Goal: Transaction & Acquisition: Download file/media

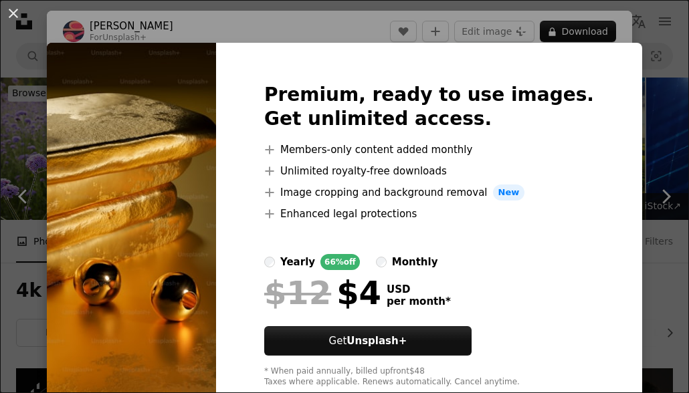
scroll to position [1204, 0]
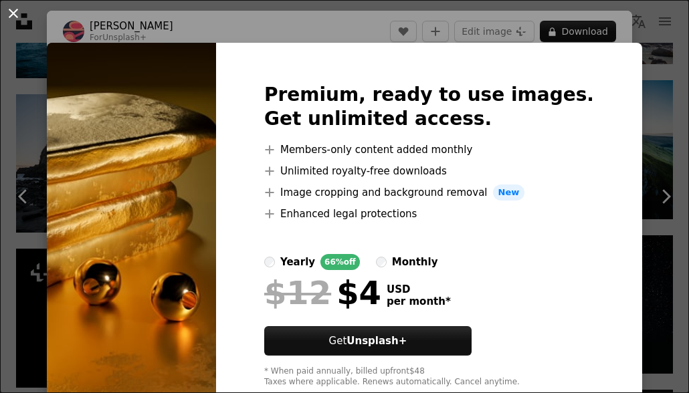
click at [16, 14] on button "An X shape" at bounding box center [13, 13] width 16 height 16
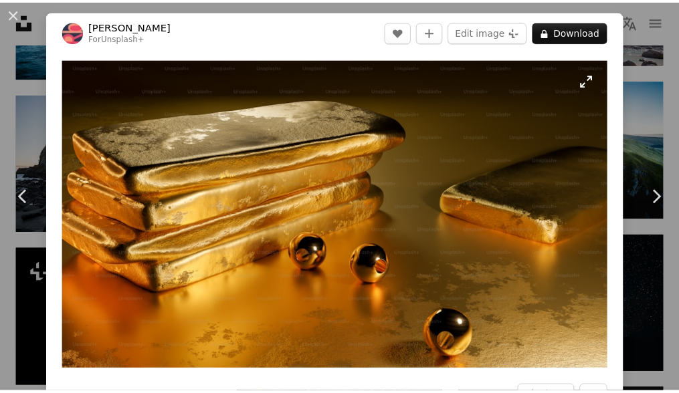
scroll to position [134, 0]
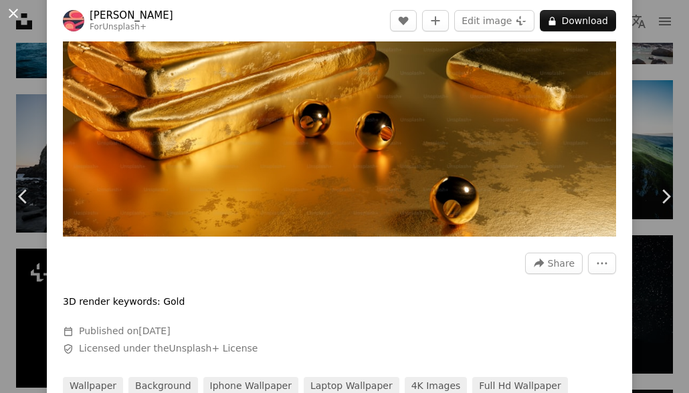
click at [14, 16] on button "An X shape" at bounding box center [13, 13] width 16 height 16
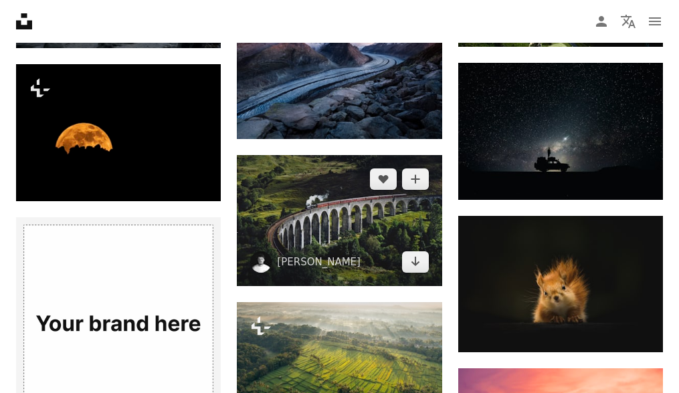
scroll to position [1405, 0]
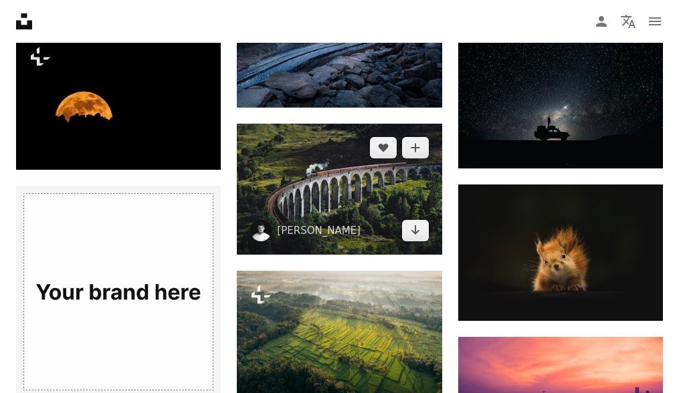
click at [334, 189] on img at bounding box center [339, 189] width 205 height 131
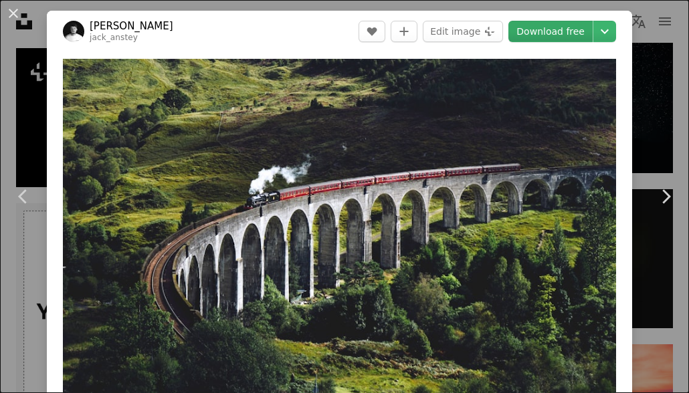
click at [522, 23] on link "Download free" at bounding box center [550, 31] width 84 height 21
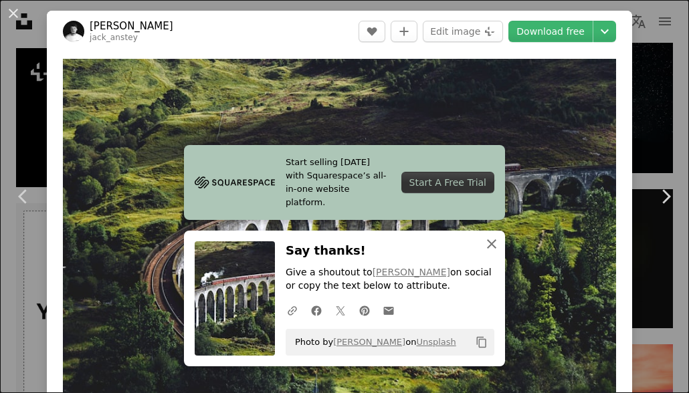
click at [492, 239] on icon "An X shape" at bounding box center [492, 244] width 16 height 16
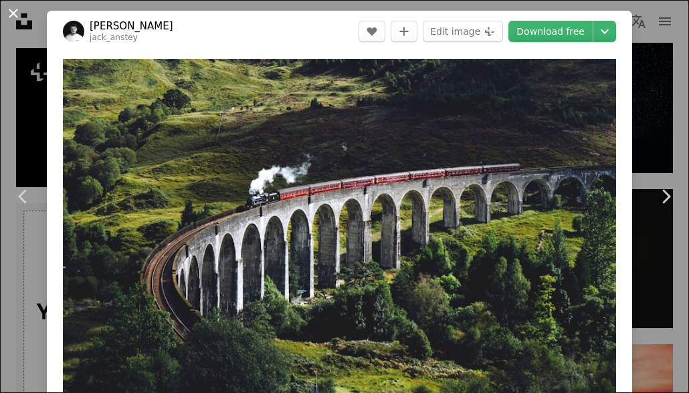
click at [13, 21] on button "An X shape" at bounding box center [13, 13] width 16 height 16
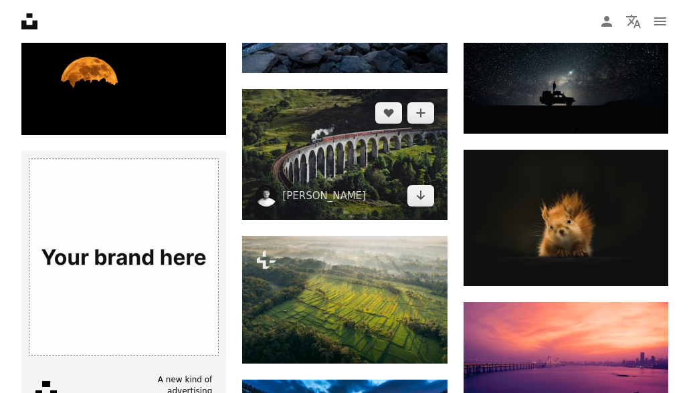
scroll to position [1472, 0]
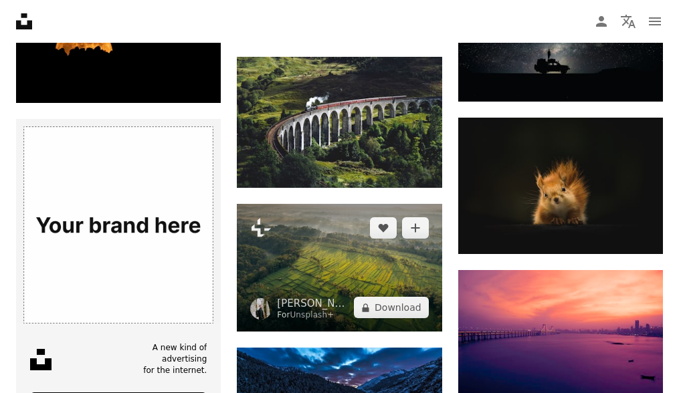
click at [377, 245] on img at bounding box center [339, 268] width 205 height 128
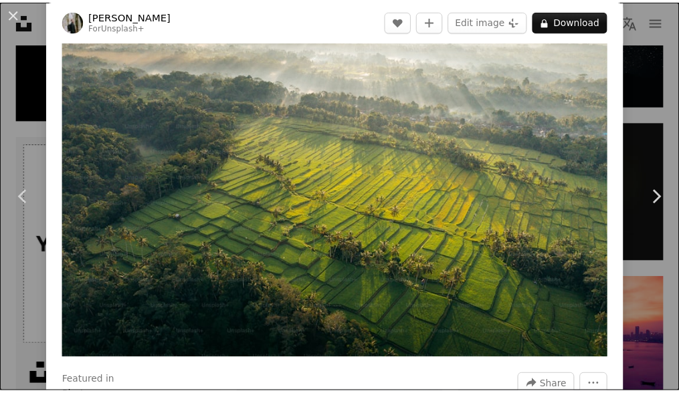
scroll to position [67, 0]
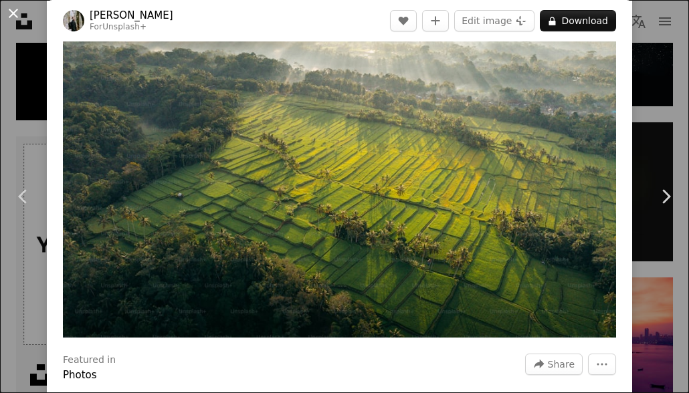
click at [16, 15] on button "An X shape" at bounding box center [13, 13] width 16 height 16
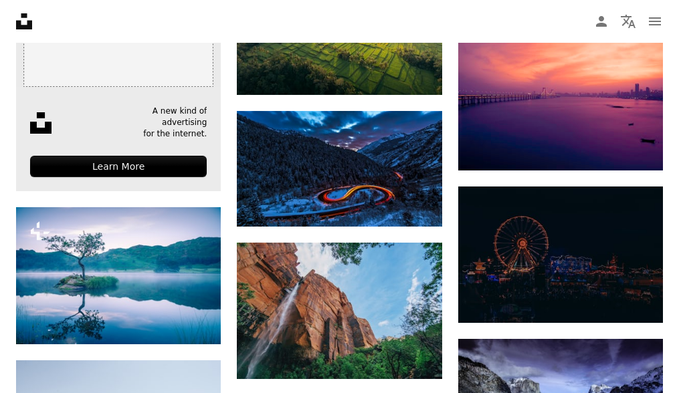
scroll to position [1739, 0]
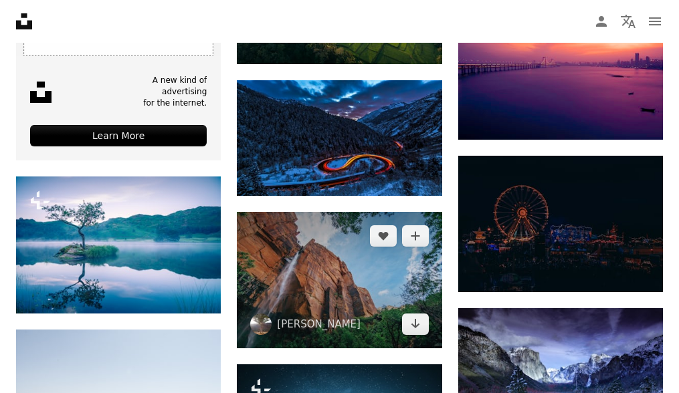
click at [372, 283] on img at bounding box center [339, 280] width 205 height 136
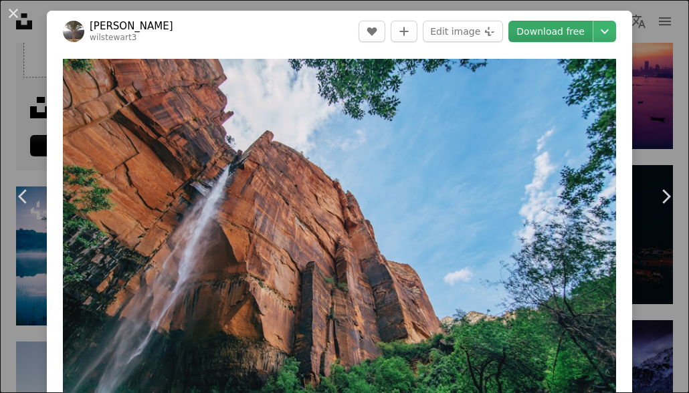
click at [513, 27] on link "Download free" at bounding box center [550, 31] width 84 height 21
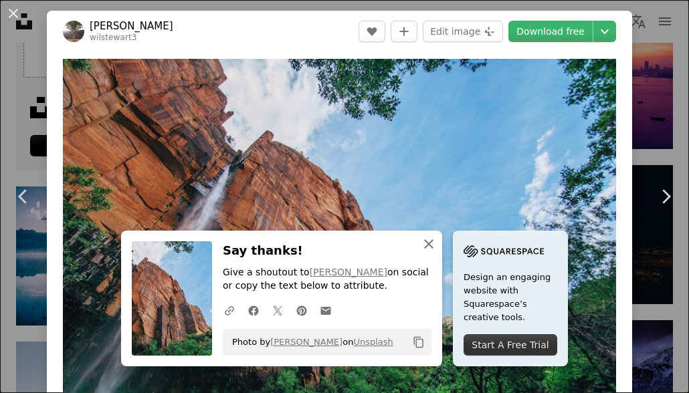
click at [431, 239] on icon "An X shape" at bounding box center [429, 244] width 16 height 16
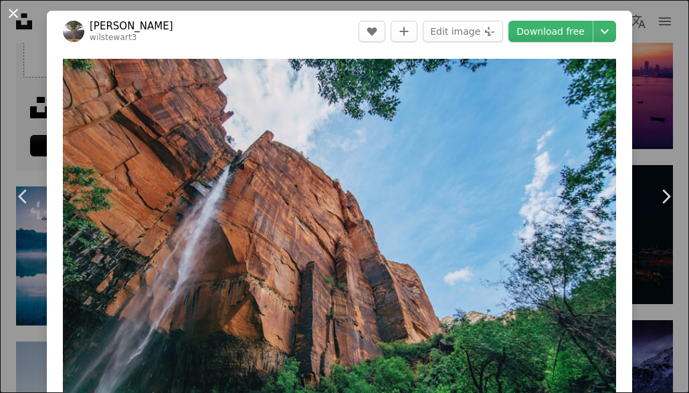
click at [21, 14] on button "An X shape" at bounding box center [13, 13] width 16 height 16
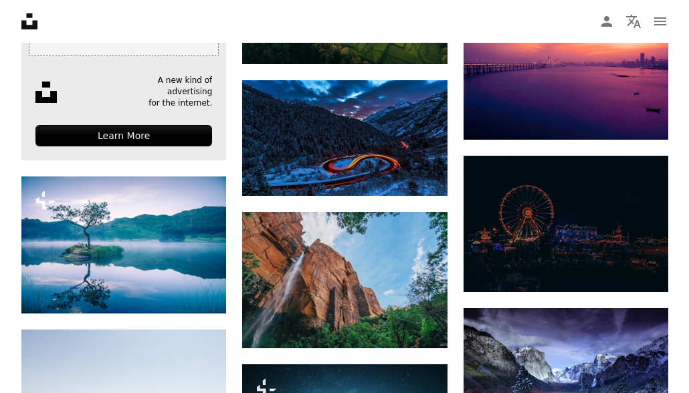
scroll to position [1873, 0]
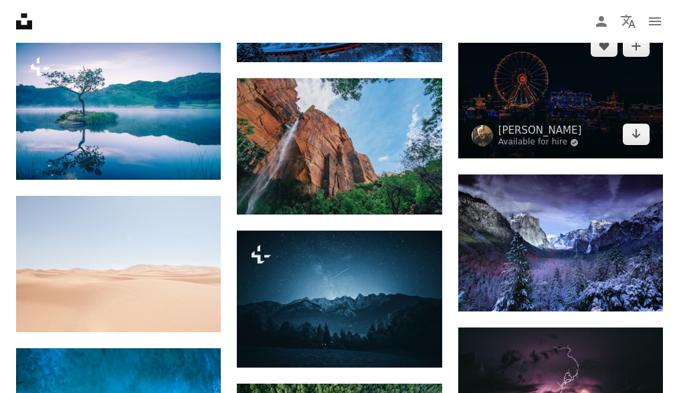
click at [553, 90] on img at bounding box center [560, 90] width 205 height 136
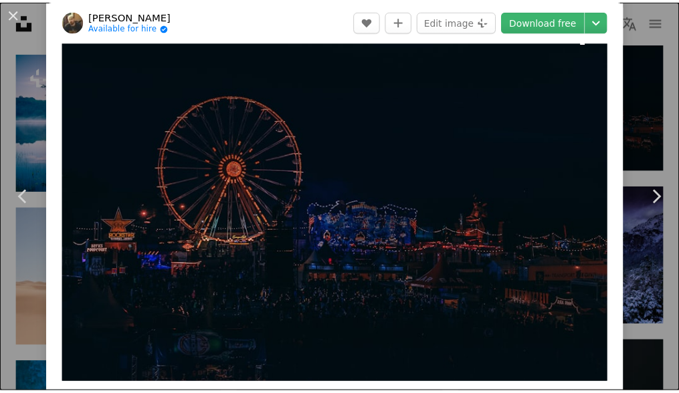
scroll to position [67, 0]
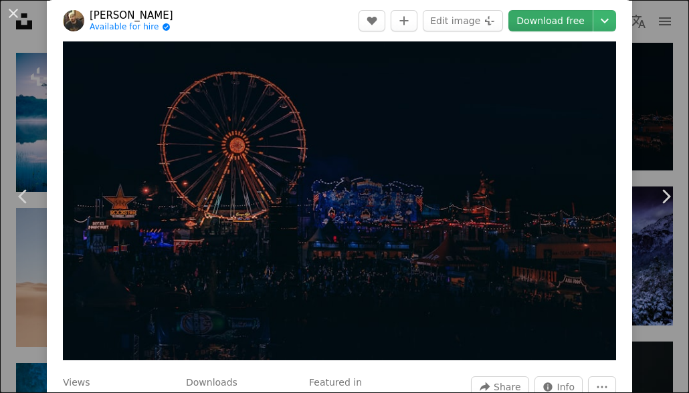
click at [526, 27] on link "Download free" at bounding box center [550, 20] width 84 height 21
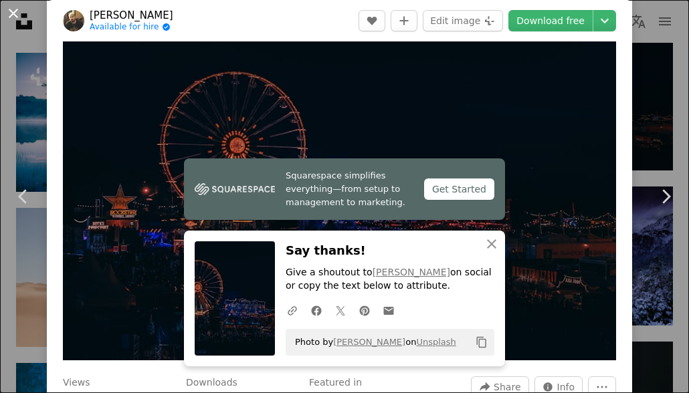
click at [9, 17] on button "An X shape" at bounding box center [13, 13] width 16 height 16
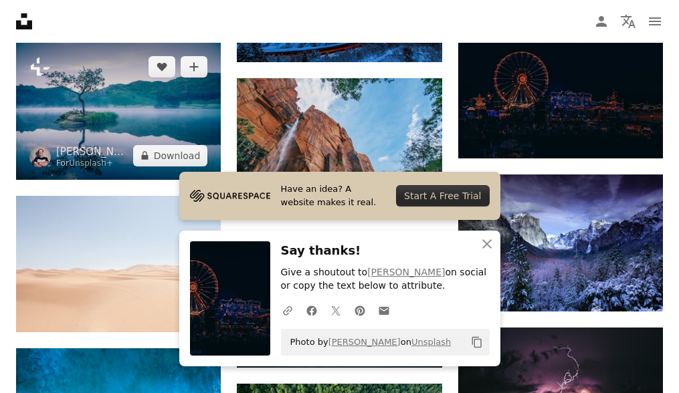
scroll to position [2007, 0]
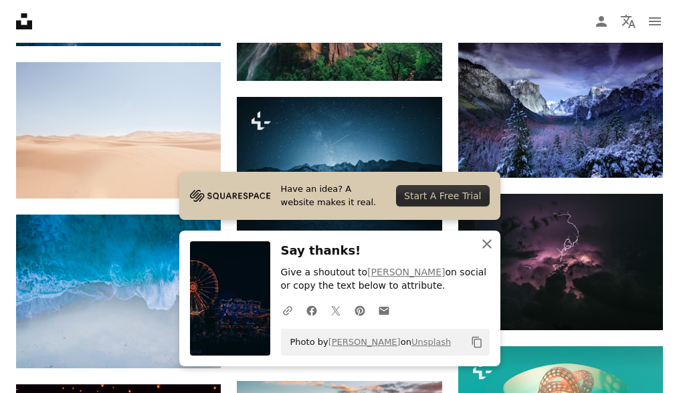
click at [484, 243] on icon "An X shape" at bounding box center [487, 244] width 16 height 16
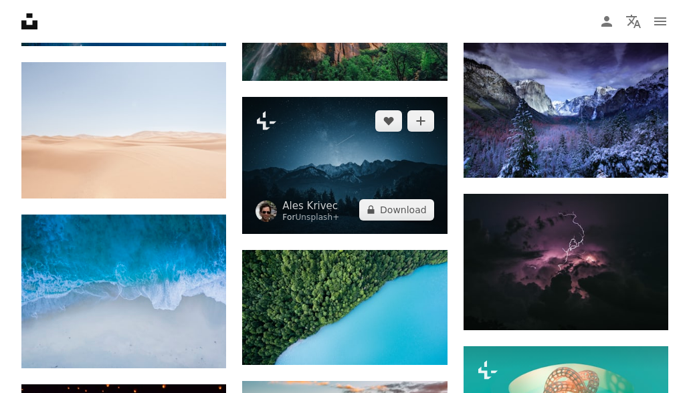
scroll to position [2074, 0]
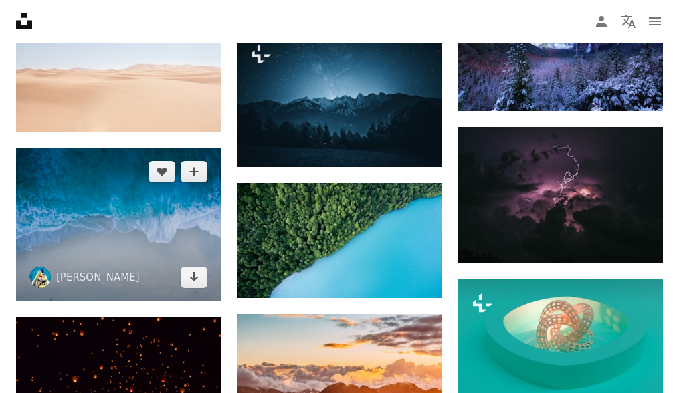
click at [147, 220] on img at bounding box center [118, 225] width 205 height 154
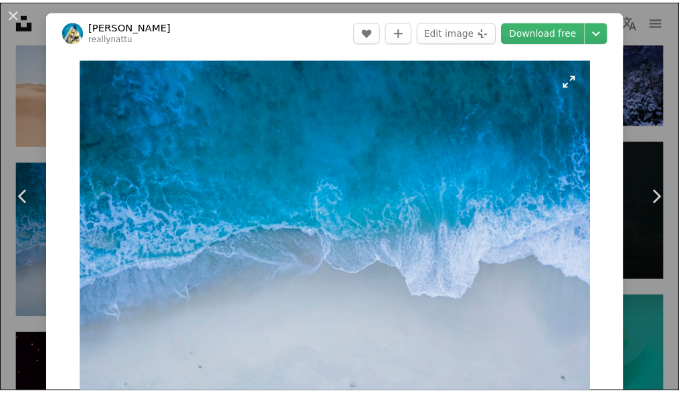
scroll to position [134, 0]
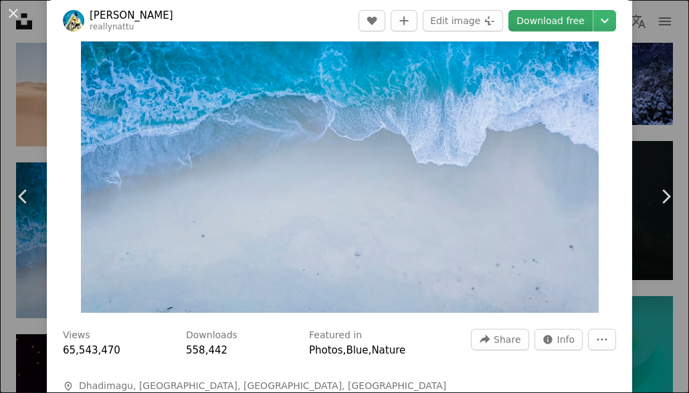
click at [512, 23] on link "Download free" at bounding box center [550, 20] width 84 height 21
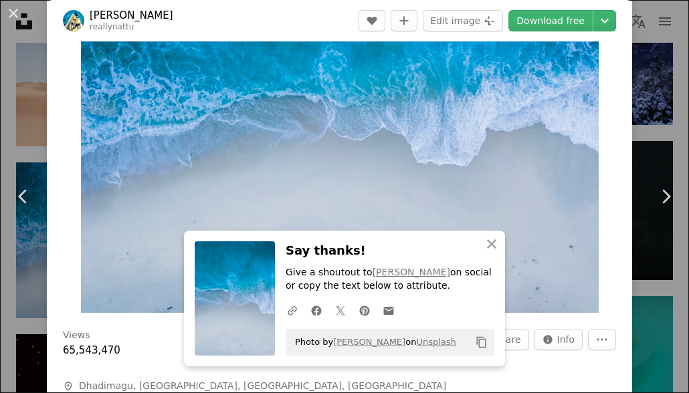
drag, startPoint x: 20, startPoint y: 14, endPoint x: 49, endPoint y: 29, distance: 32.6
click at [20, 14] on button "An X shape" at bounding box center [13, 13] width 16 height 16
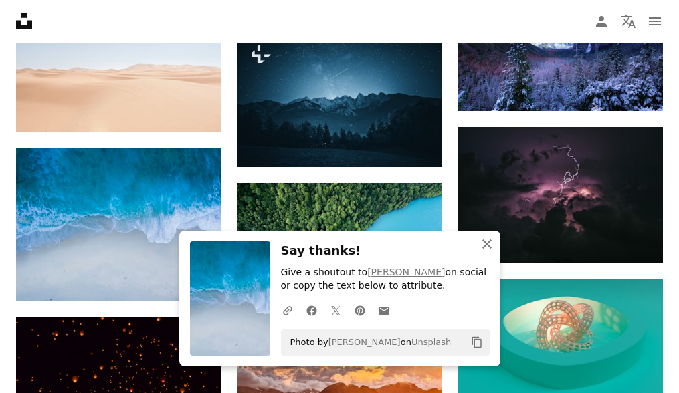
click at [481, 241] on icon "An X shape" at bounding box center [487, 244] width 16 height 16
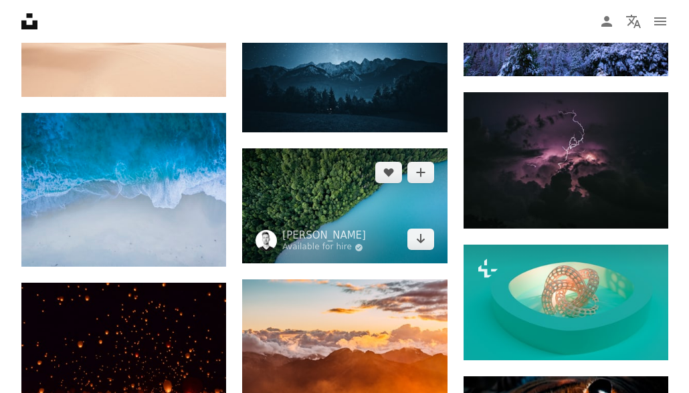
scroll to position [2140, 0]
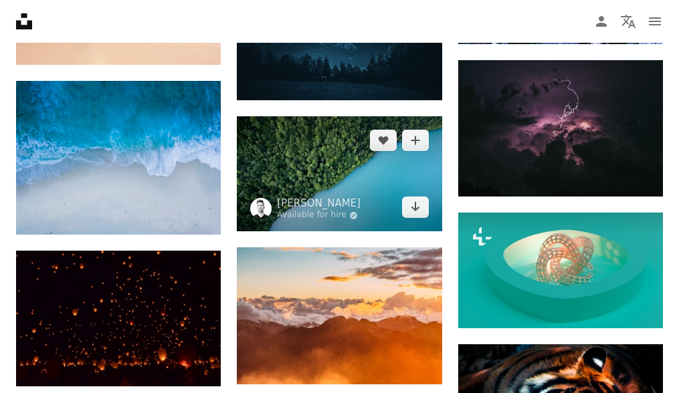
click at [379, 173] on img at bounding box center [339, 173] width 205 height 115
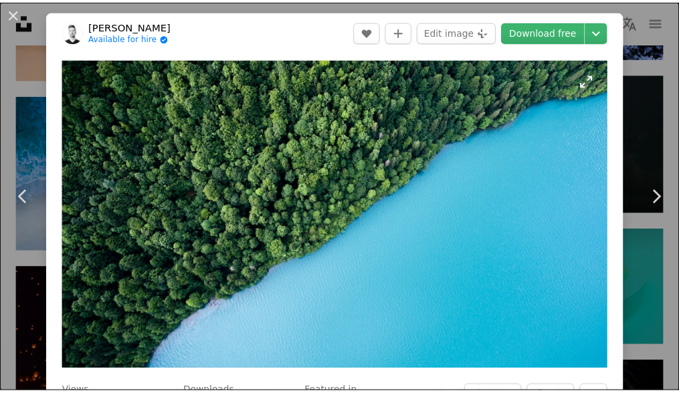
scroll to position [67, 0]
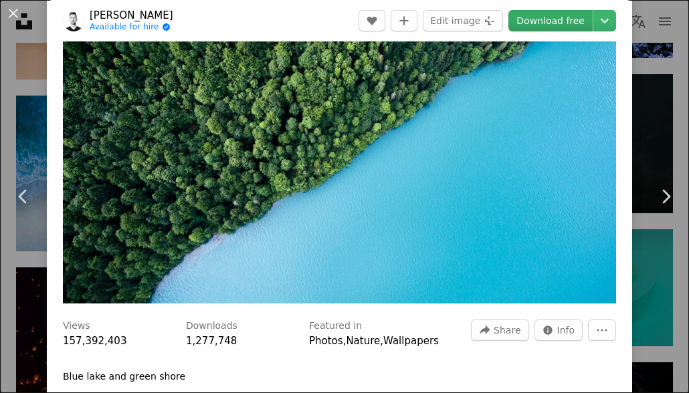
click at [519, 17] on link "Download free" at bounding box center [550, 20] width 84 height 21
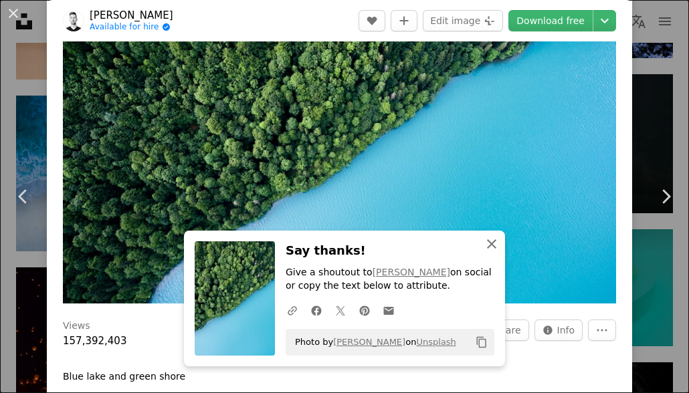
click at [480, 252] on button "An X shape Close" at bounding box center [491, 244] width 27 height 27
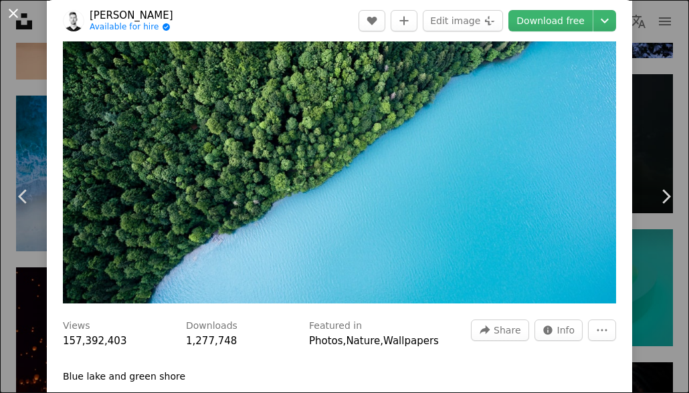
click at [10, 14] on button "An X shape" at bounding box center [13, 13] width 16 height 16
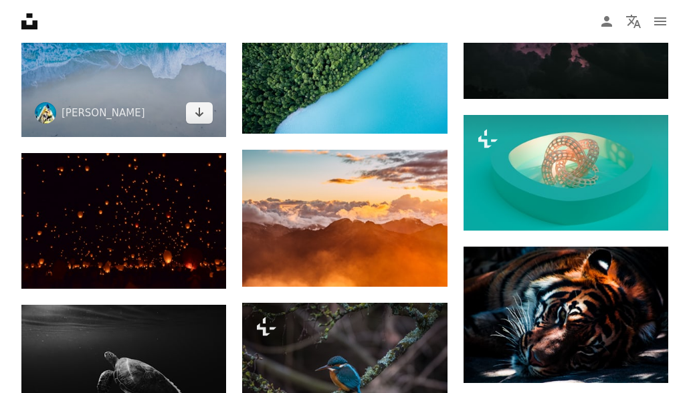
scroll to position [2274, 0]
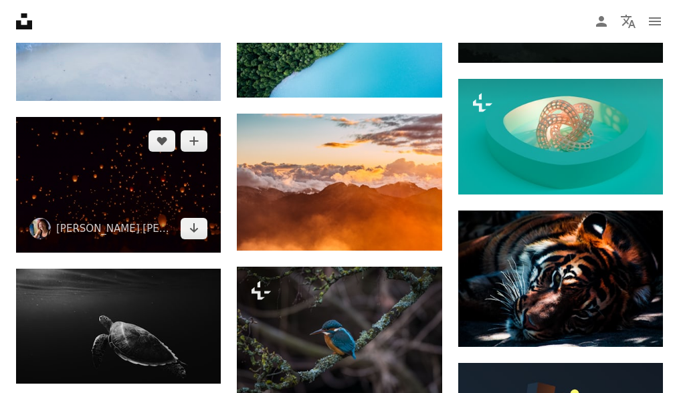
click at [150, 171] on img at bounding box center [118, 185] width 205 height 136
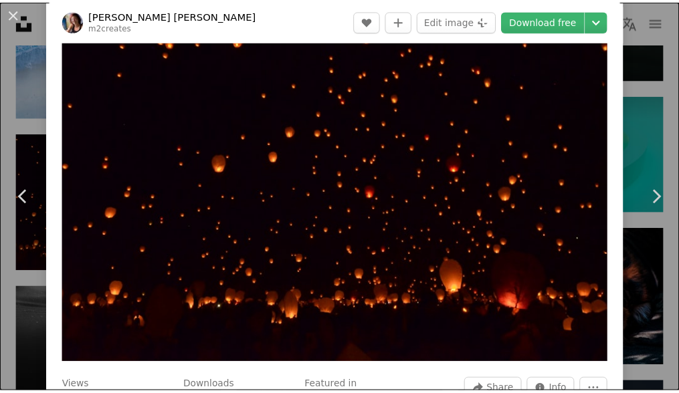
scroll to position [67, 0]
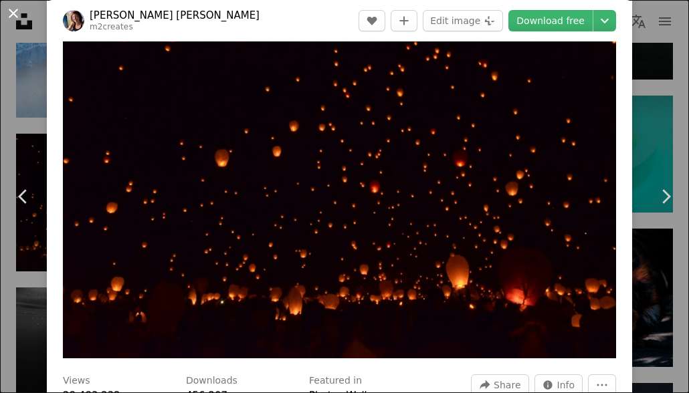
click at [8, 16] on button "An X shape" at bounding box center [13, 13] width 16 height 16
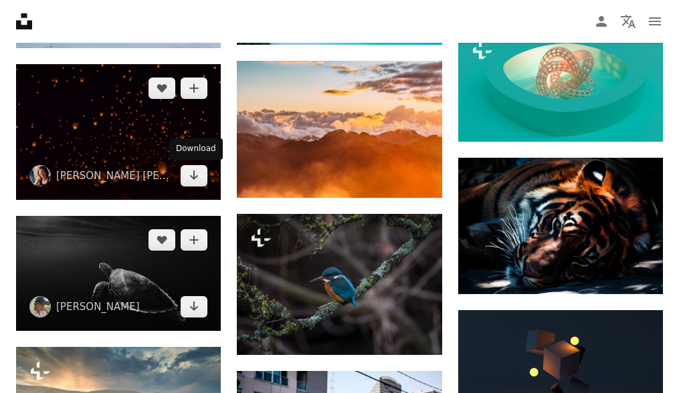
scroll to position [2341, 0]
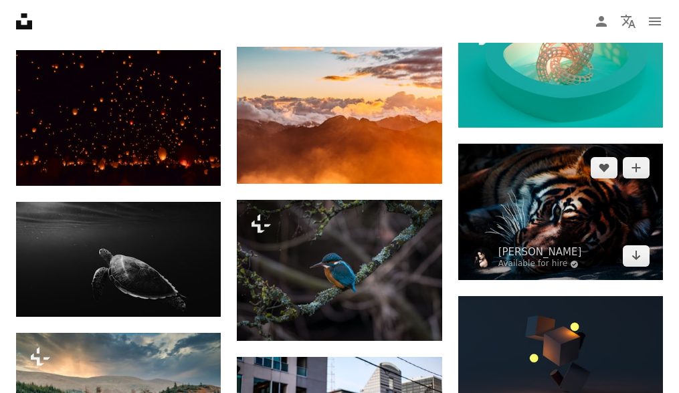
click at [546, 201] on img at bounding box center [560, 212] width 205 height 136
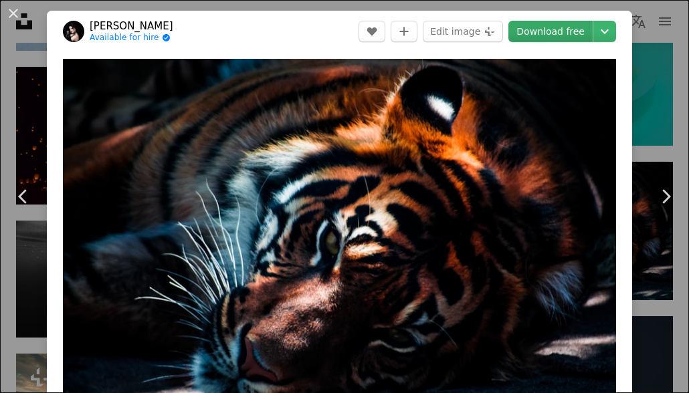
click at [520, 39] on link "Download free" at bounding box center [550, 31] width 84 height 21
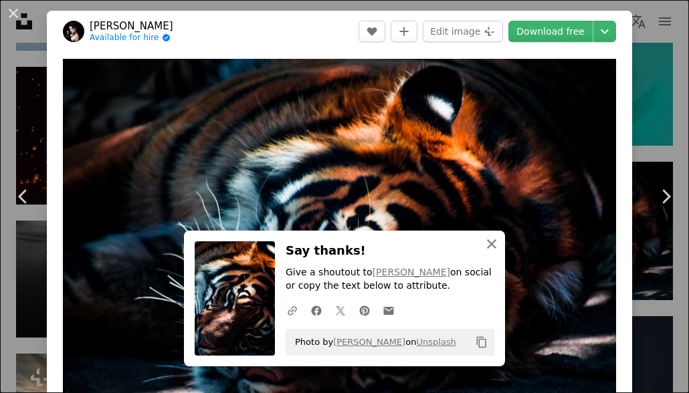
click at [486, 241] on icon "An X shape" at bounding box center [492, 244] width 16 height 16
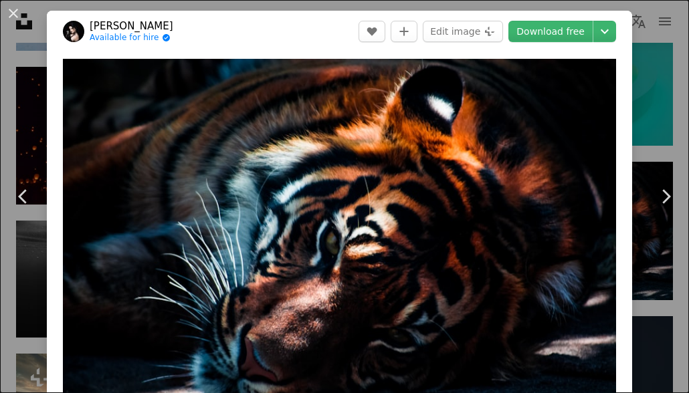
click at [14, 132] on div "An X shape Chevron left Chevron right [PERSON_NAME] Available for hire A checkm…" at bounding box center [344, 196] width 689 height 393
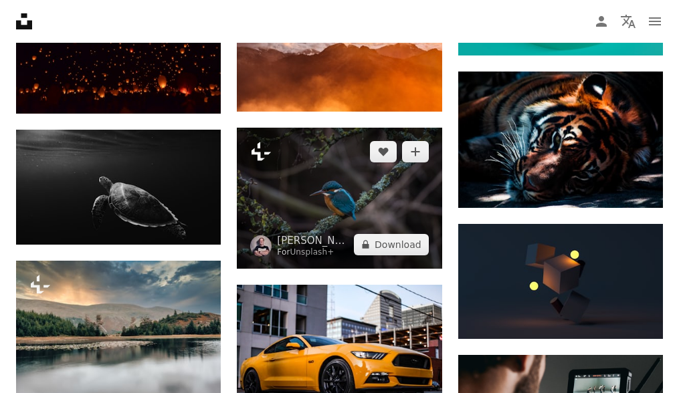
scroll to position [2475, 0]
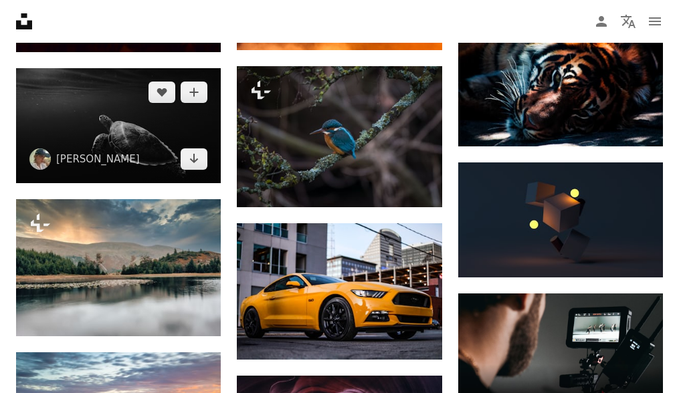
click at [125, 125] on img at bounding box center [118, 125] width 205 height 115
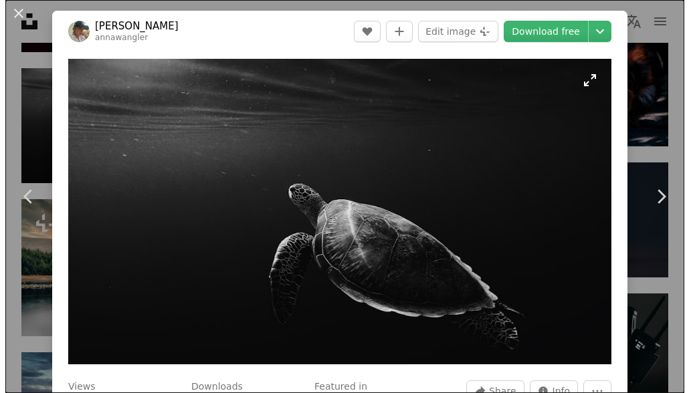
scroll to position [2542, 0]
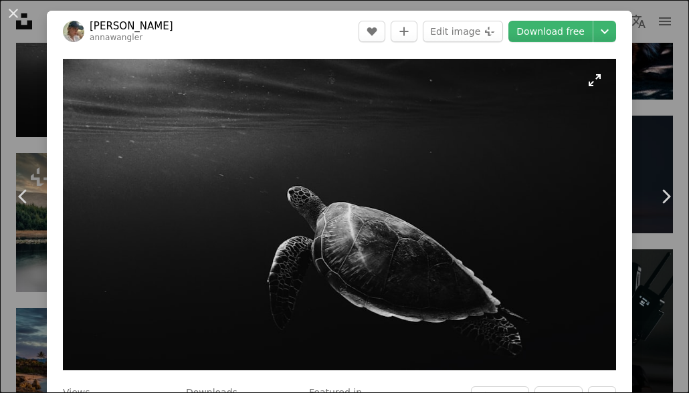
click at [583, 78] on img "Zoom in on this image" at bounding box center [339, 215] width 553 height 312
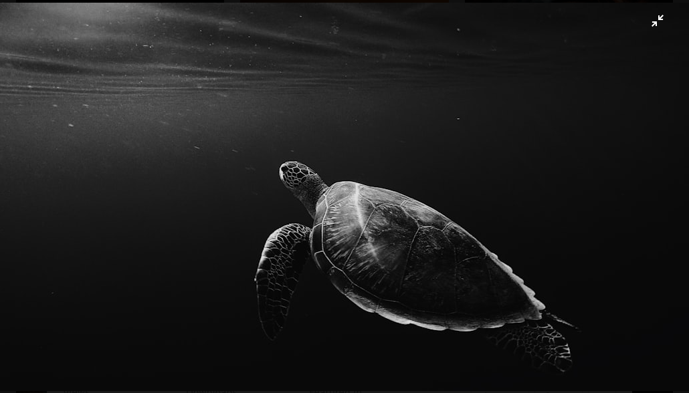
click at [595, 149] on img "Zoom out on this image" at bounding box center [344, 197] width 690 height 389
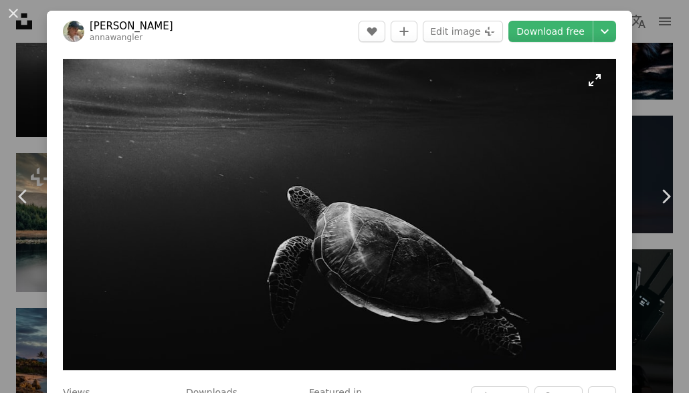
click at [583, 86] on img "Zoom in on this image" at bounding box center [339, 215] width 553 height 312
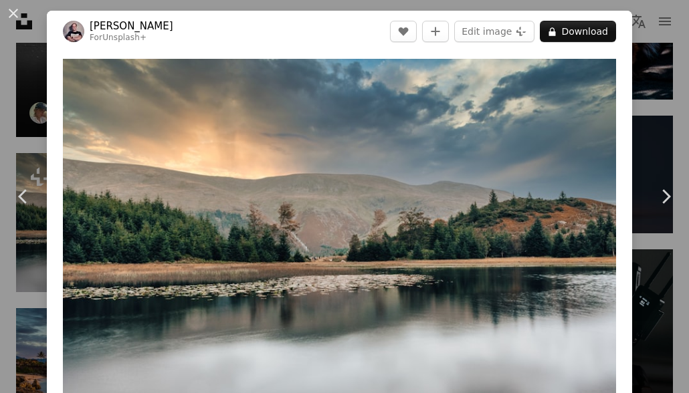
click at [34, 78] on div "An X shape Chevron left Chevron right [PERSON_NAME] For Unsplash+ A heart A plu…" at bounding box center [344, 196] width 689 height 393
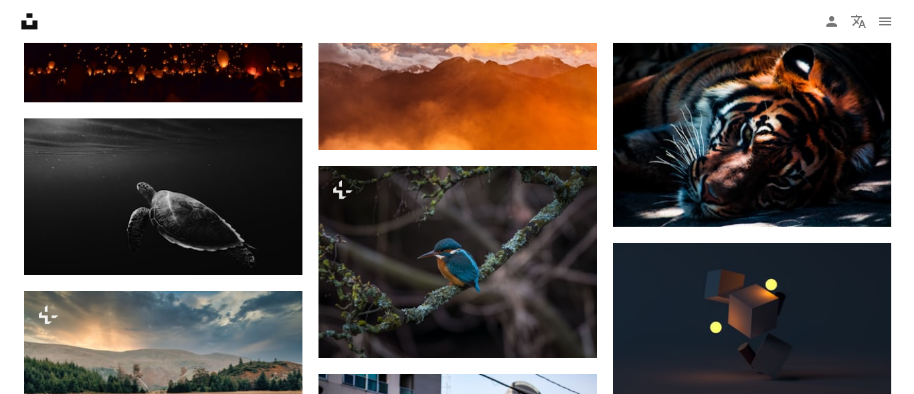
scroll to position [3067, 0]
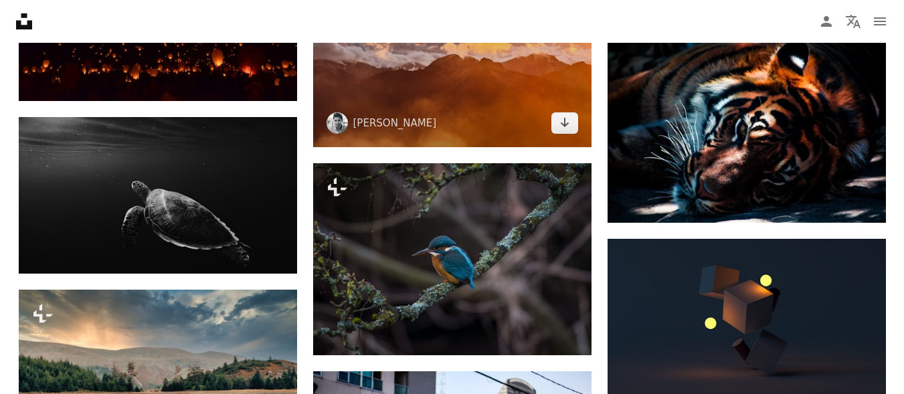
click at [442, 123] on img at bounding box center [452, 54] width 278 height 185
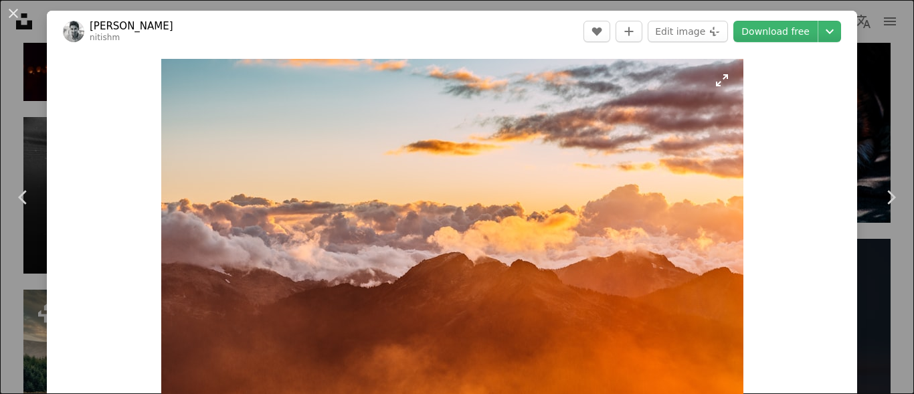
click at [688, 77] on img "Zoom in on this image" at bounding box center [452, 253] width 582 height 388
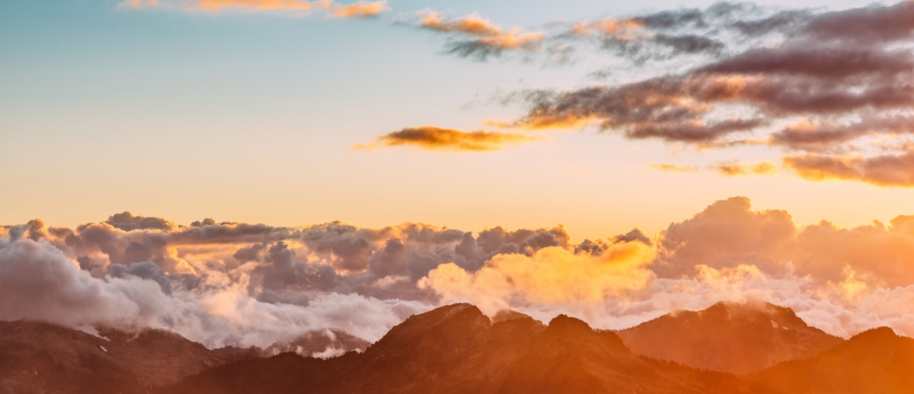
scroll to position [102, 0]
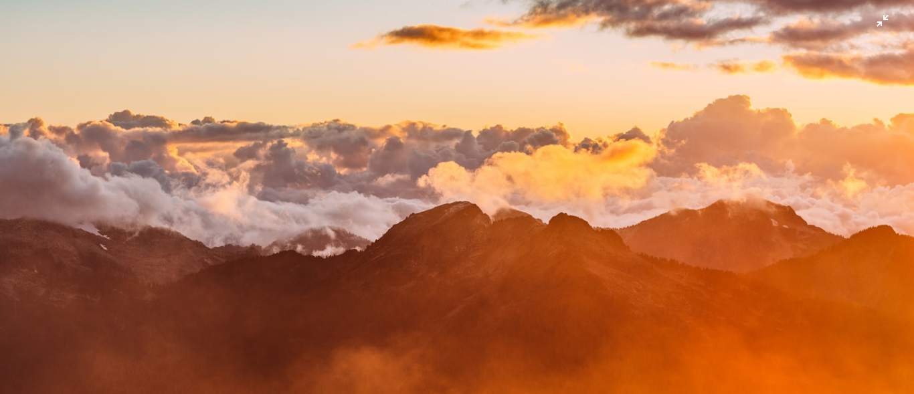
click at [688, 19] on img "Zoom out on this image" at bounding box center [456, 203] width 915 height 610
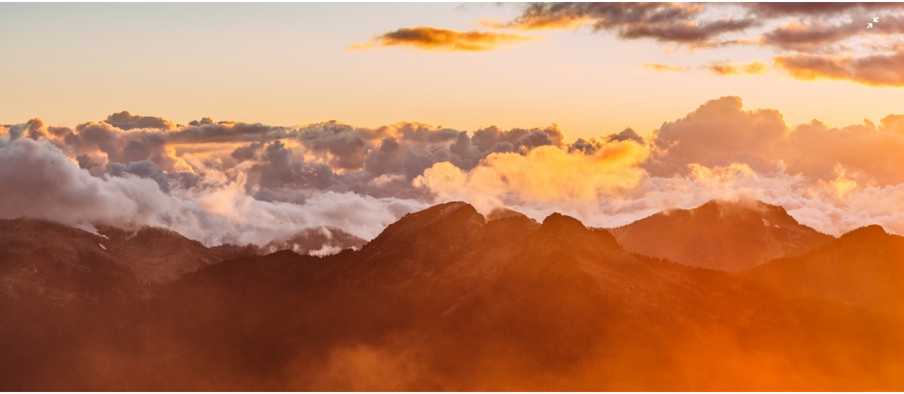
scroll to position [53, 0]
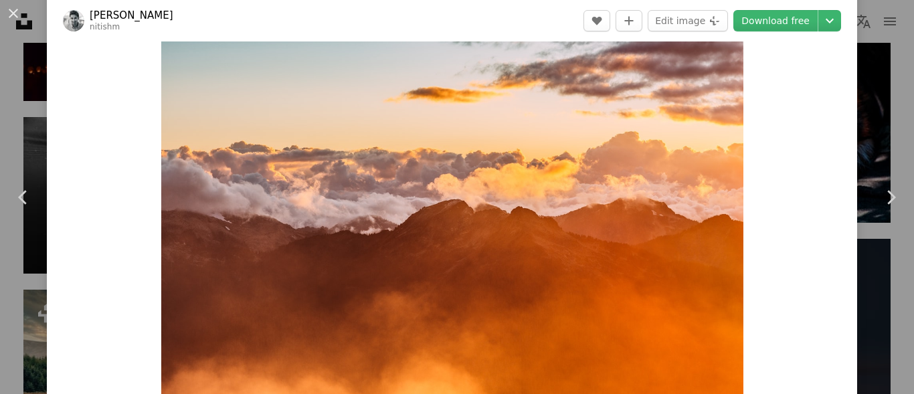
click at [688, 46] on div "An X shape Chevron left Chevron right [PERSON_NAME] Meena nitishm A heart A plu…" at bounding box center [457, 197] width 914 height 394
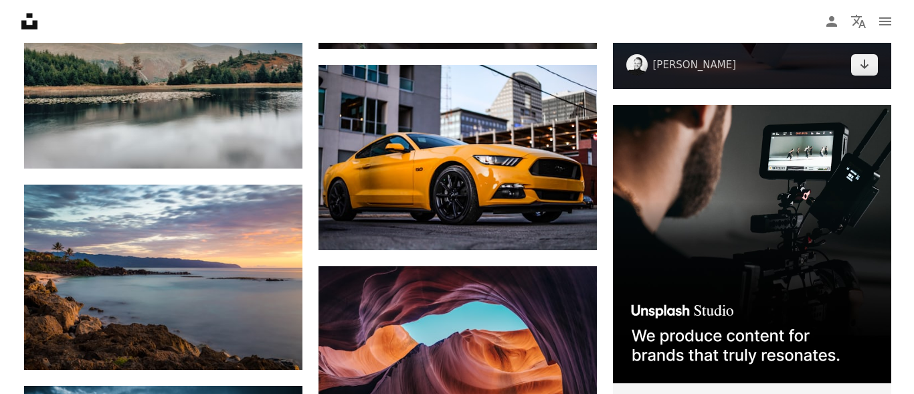
scroll to position [3401, 0]
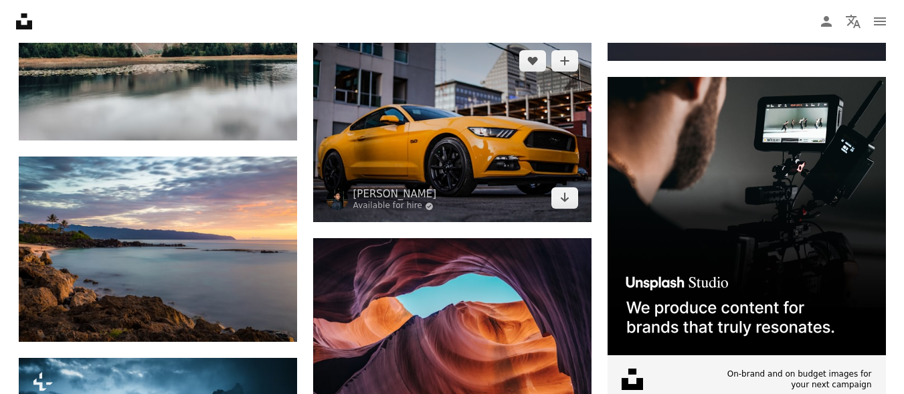
click at [538, 187] on img at bounding box center [452, 129] width 278 height 185
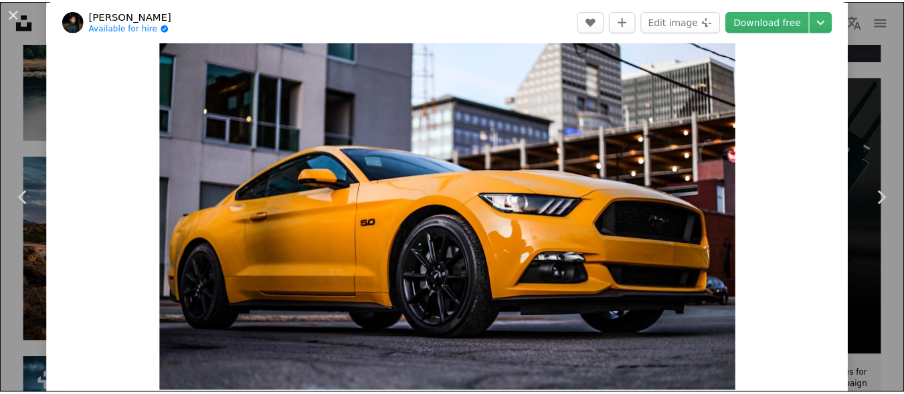
scroll to position [67, 0]
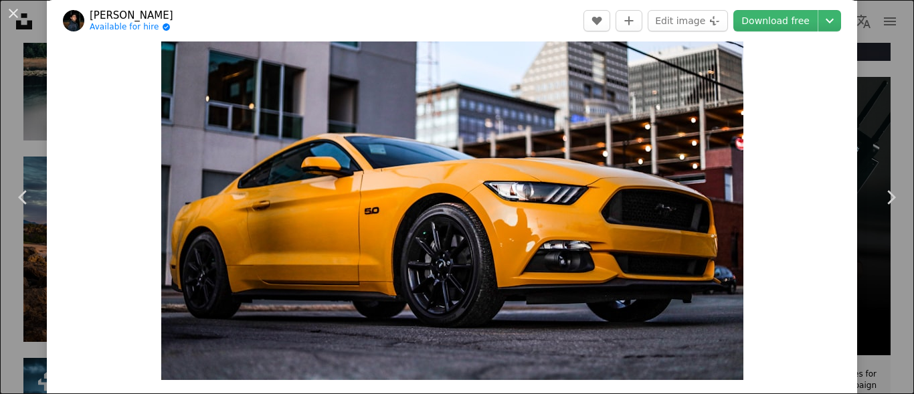
click at [688, 98] on div "An X shape Chevron left Chevron right [PERSON_NAME] Available for hire A checkm…" at bounding box center [457, 197] width 914 height 394
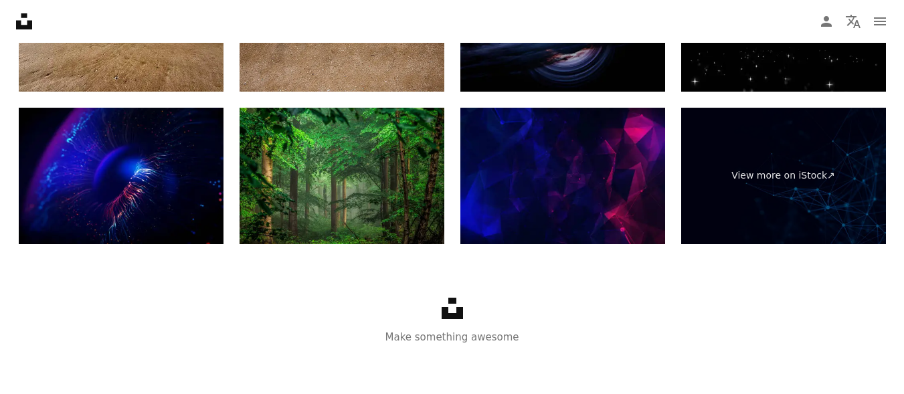
scroll to position [4953, 0]
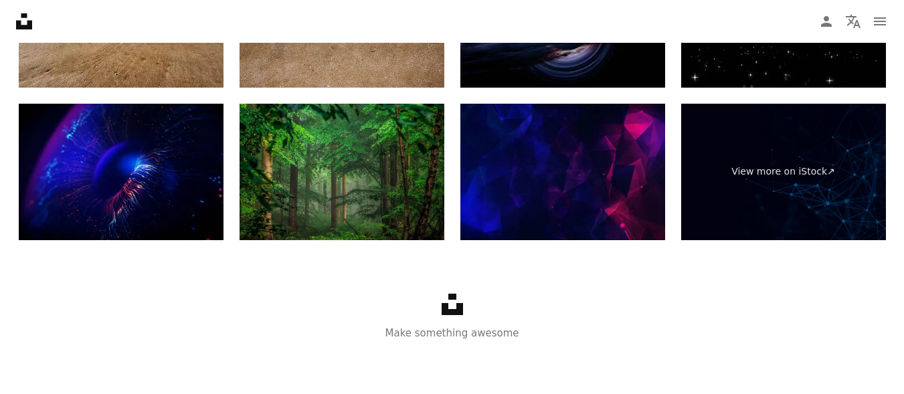
click at [336, 202] on img at bounding box center [341, 172] width 205 height 136
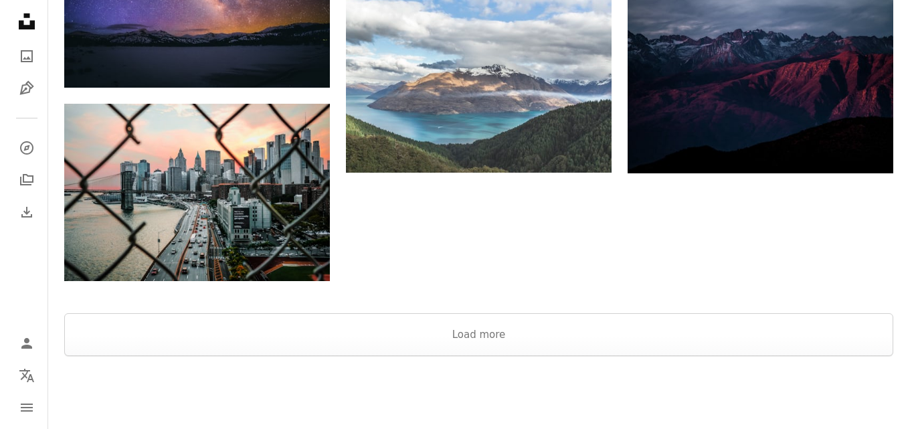
scroll to position [4221, 0]
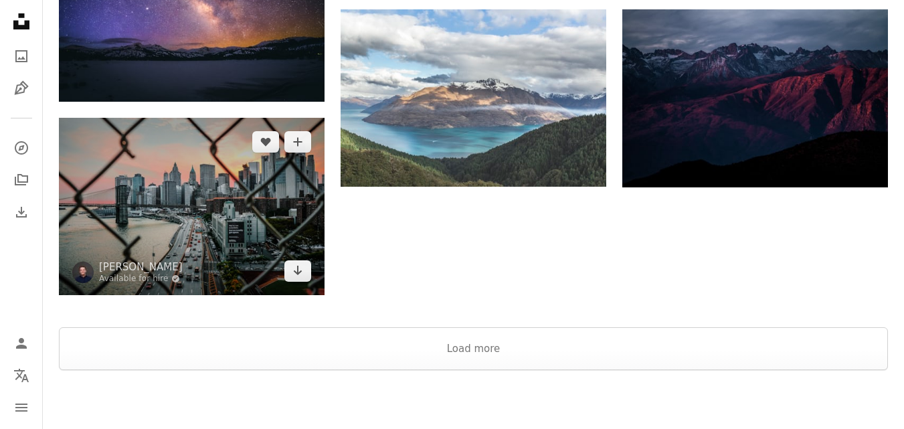
click at [256, 221] on img at bounding box center [192, 206] width 266 height 177
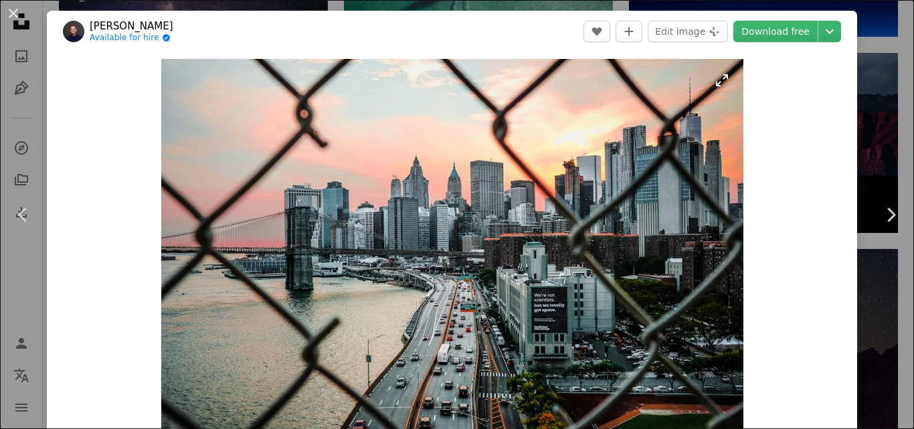
scroll to position [67, 0]
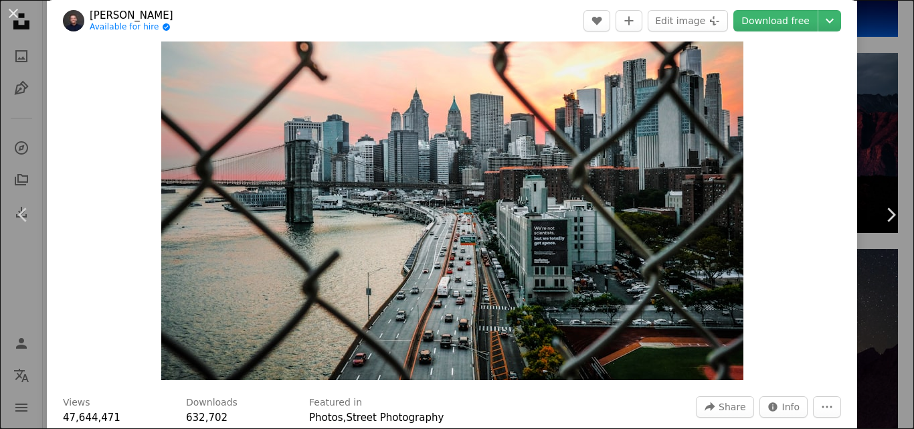
click at [537, 195] on img "Zoom in on this image" at bounding box center [452, 186] width 582 height 388
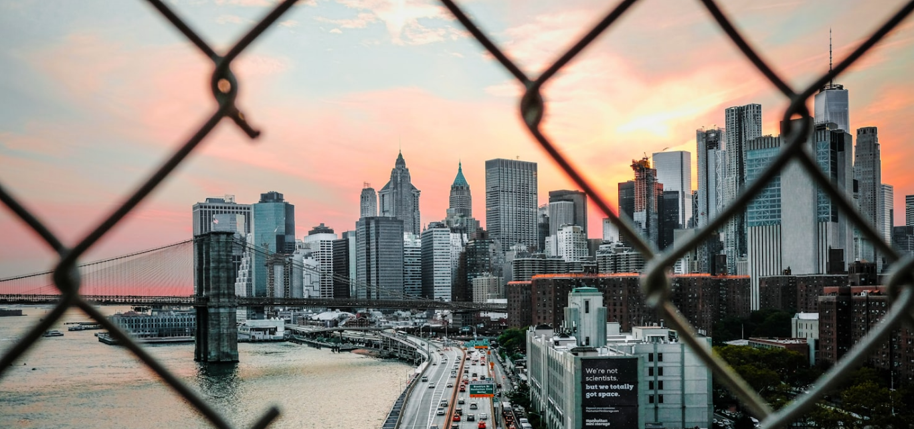
scroll to position [84, 0]
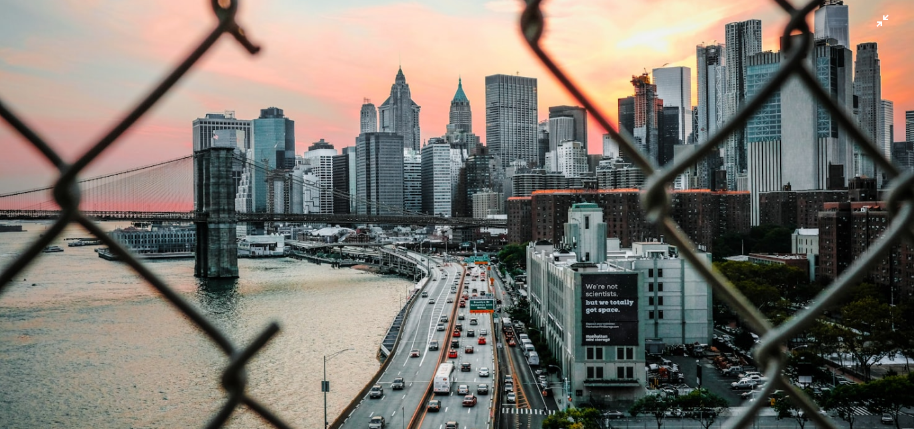
click at [688, 22] on img "Zoom out on this image" at bounding box center [456, 220] width 915 height 610
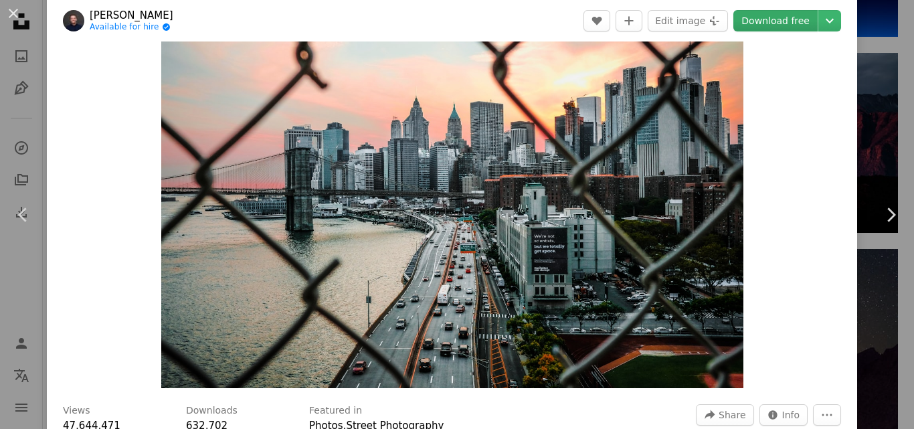
click at [688, 23] on link "Download free" at bounding box center [775, 20] width 84 height 21
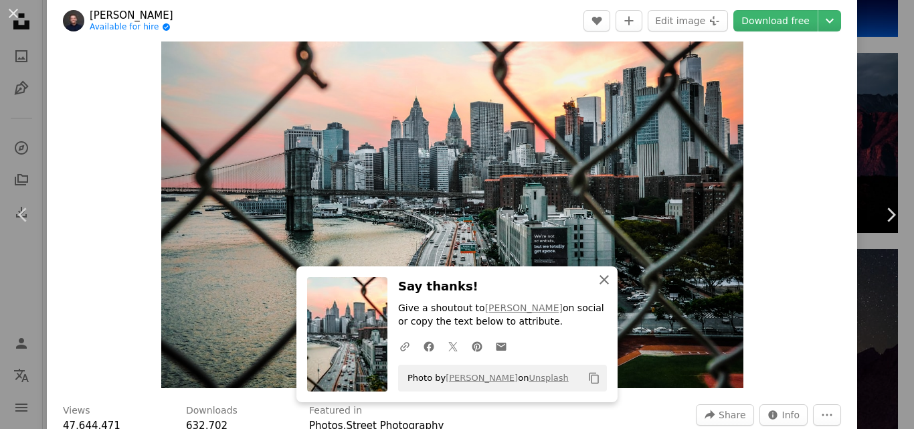
click at [608, 275] on button "An X shape Close" at bounding box center [604, 279] width 27 height 27
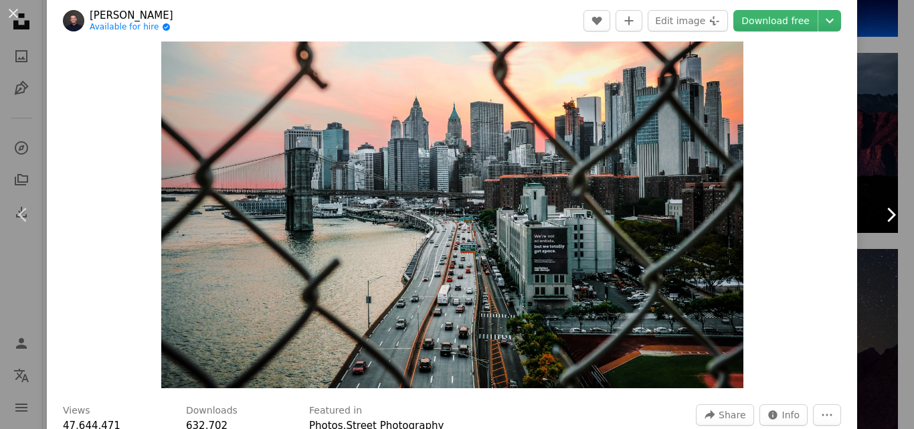
click at [688, 173] on link "Chevron right" at bounding box center [890, 215] width 47 height 128
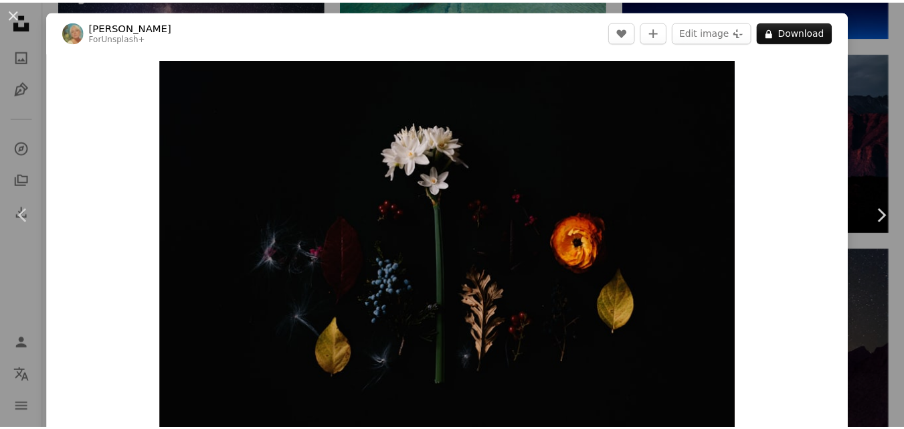
scroll to position [375, 0]
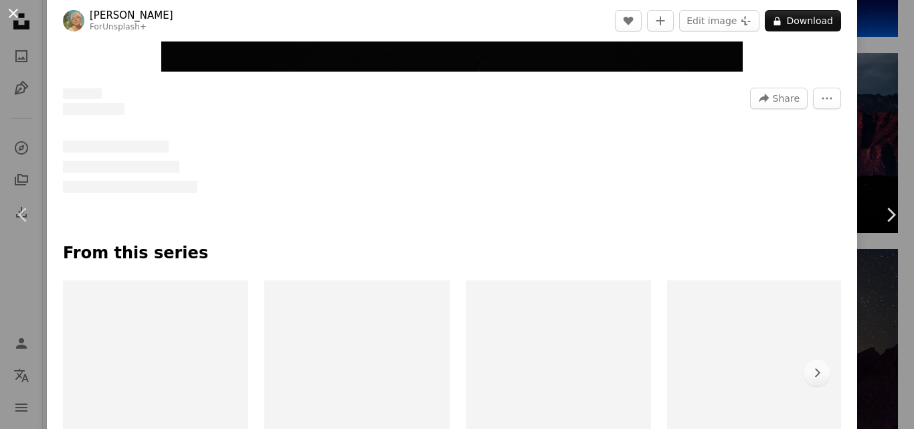
click at [17, 18] on button "An X shape" at bounding box center [13, 13] width 16 height 16
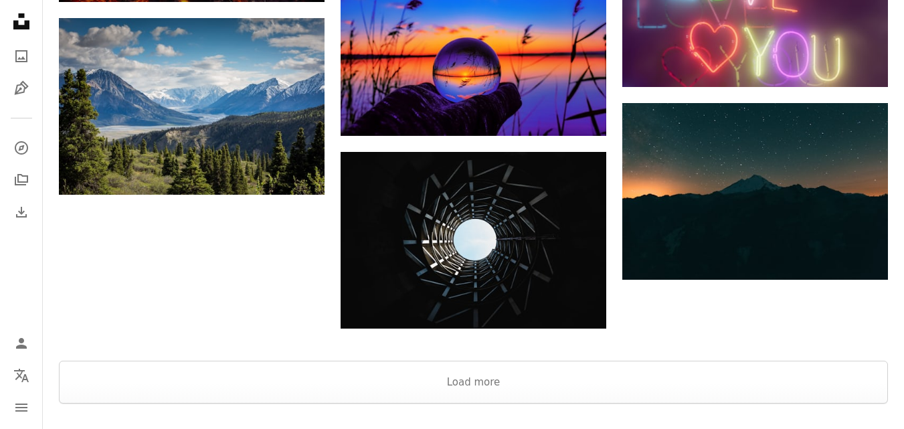
scroll to position [5492, 0]
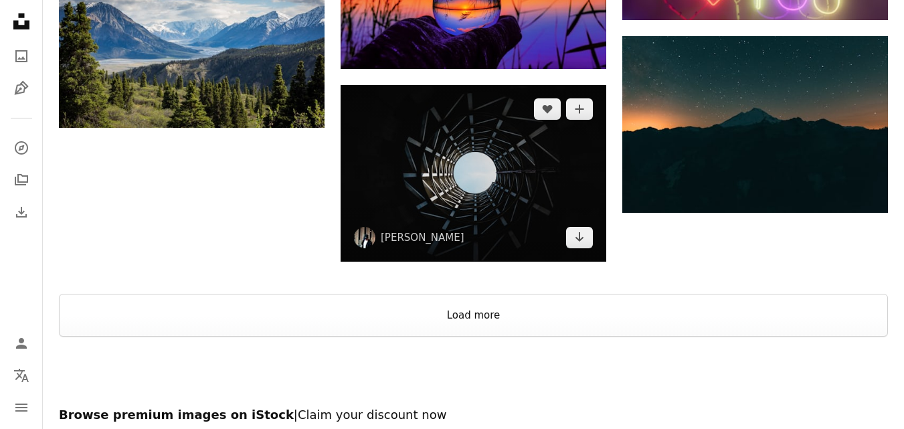
drag, startPoint x: 329, startPoint y: 308, endPoint x: 391, endPoint y: 245, distance: 88.5
click at [330, 308] on button "Load more" at bounding box center [473, 315] width 829 height 43
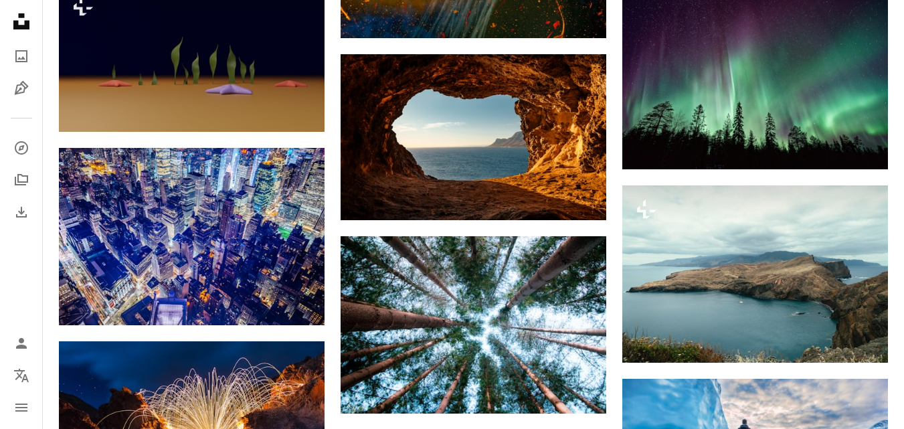
scroll to position [6696, 0]
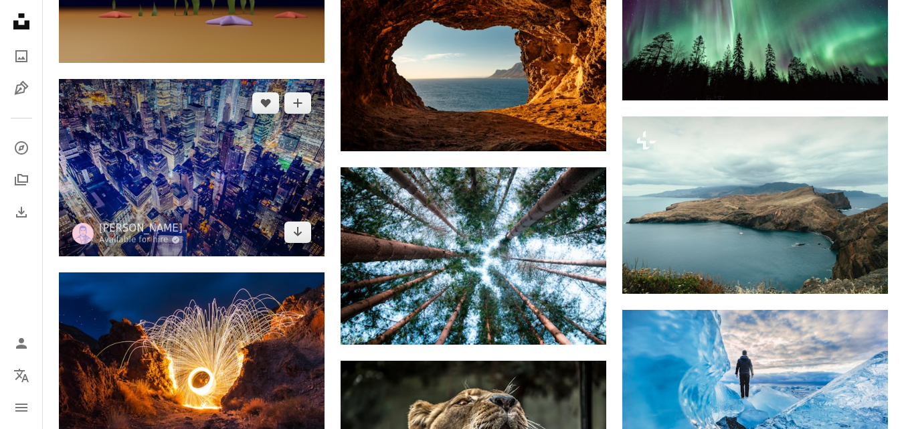
click at [295, 165] on img at bounding box center [192, 167] width 266 height 177
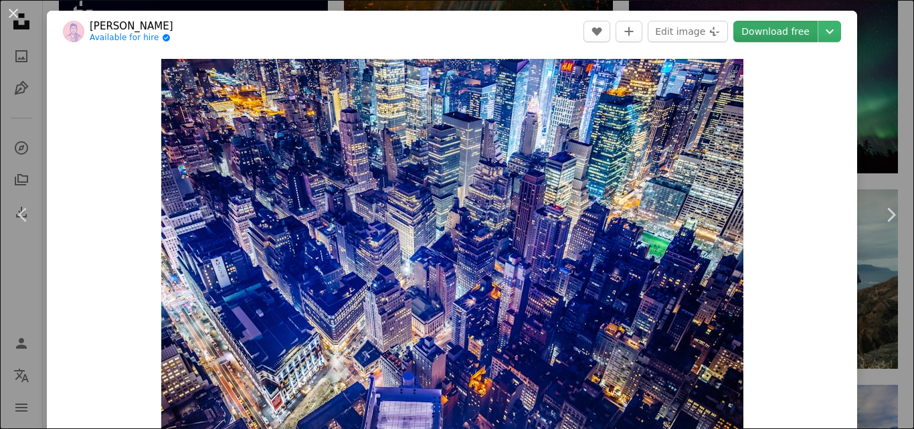
click at [688, 29] on link "Download free" at bounding box center [775, 31] width 84 height 21
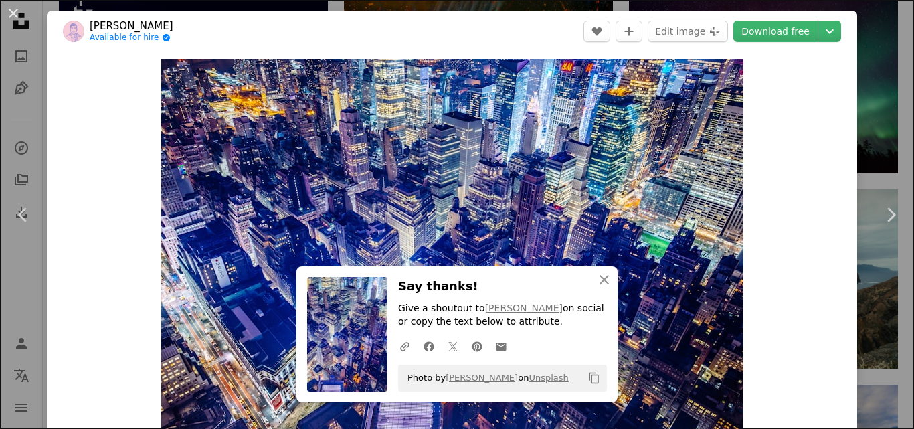
click at [688, 123] on div "An X shape Chevron left Chevron right Denys Nevozhai Available for hire A check…" at bounding box center [457, 214] width 914 height 429
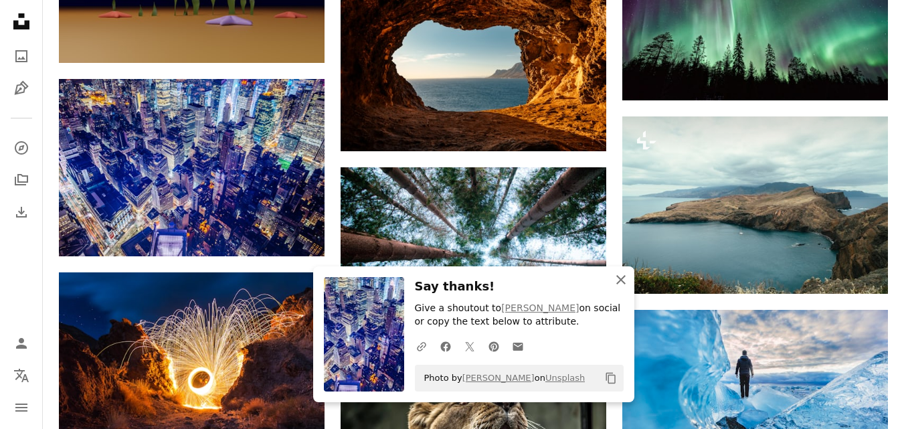
click at [623, 280] on icon "An X shape" at bounding box center [621, 280] width 16 height 16
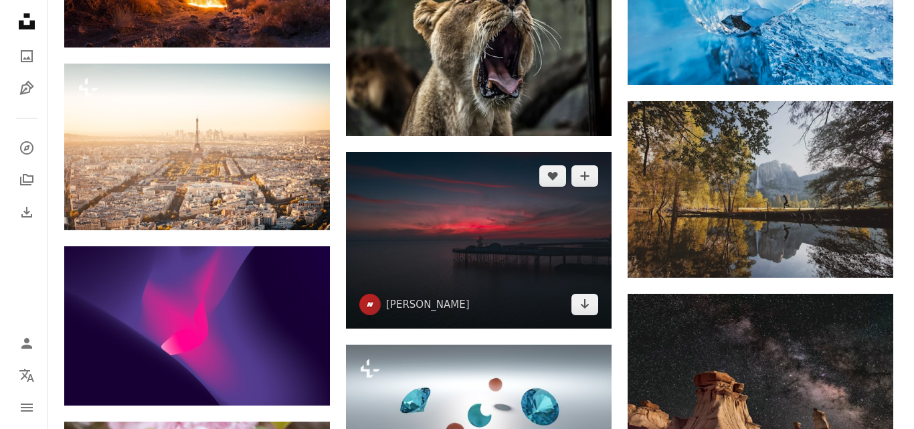
scroll to position [7165, 0]
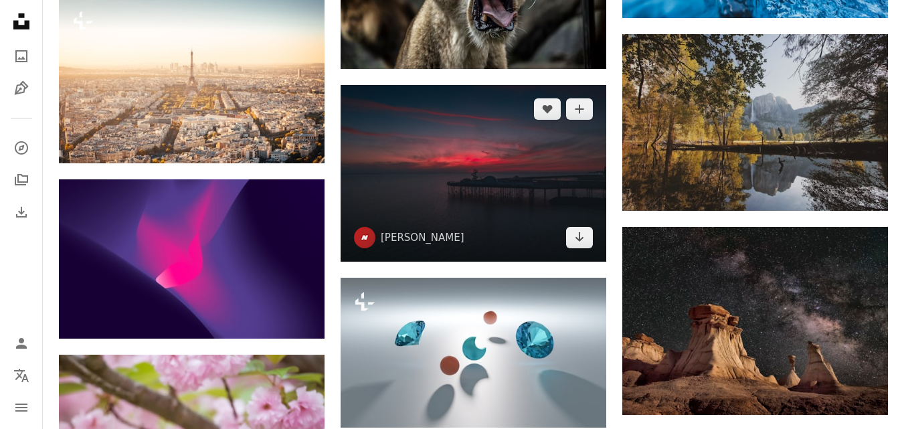
click at [496, 233] on img at bounding box center [473, 173] width 266 height 177
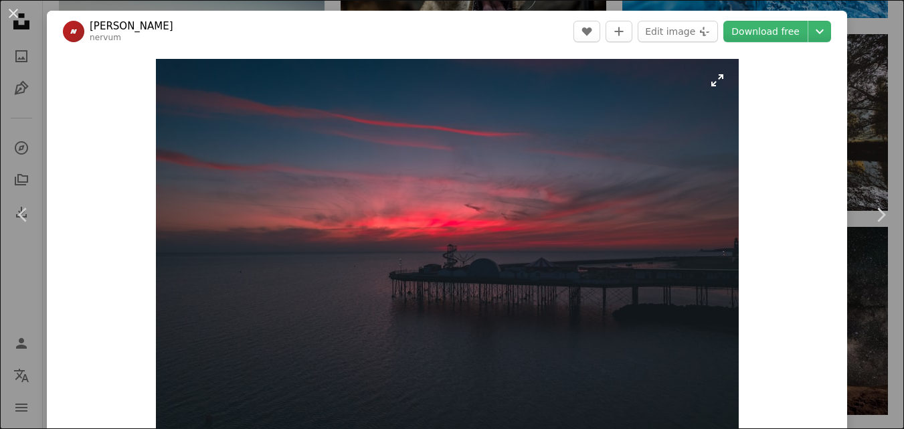
click at [496, 233] on img "Zoom in on this image" at bounding box center [447, 253] width 583 height 388
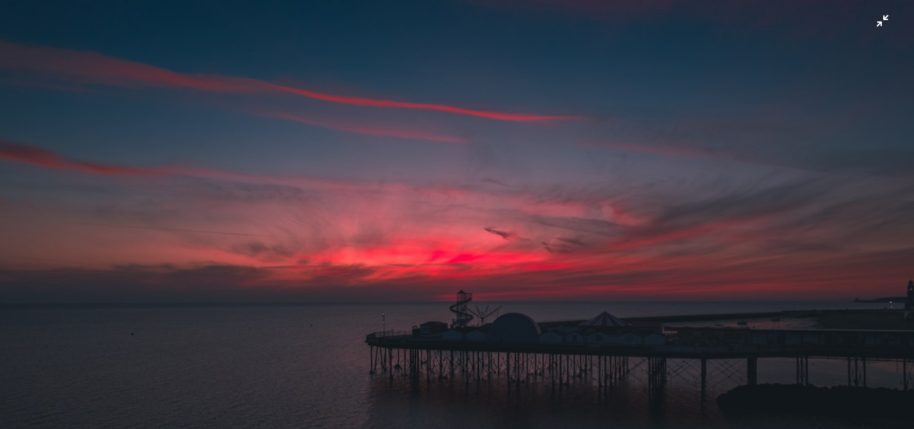
scroll to position [84, 0]
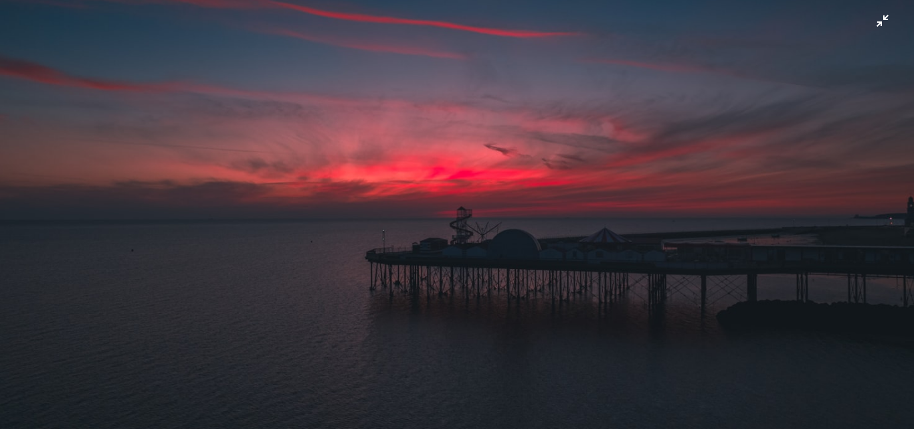
click at [688, 19] on img "Zoom out on this image" at bounding box center [456, 220] width 915 height 609
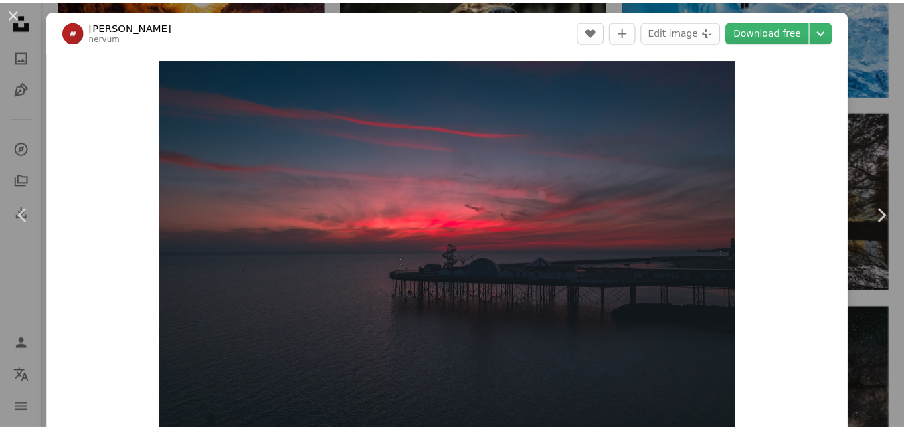
scroll to position [18, 0]
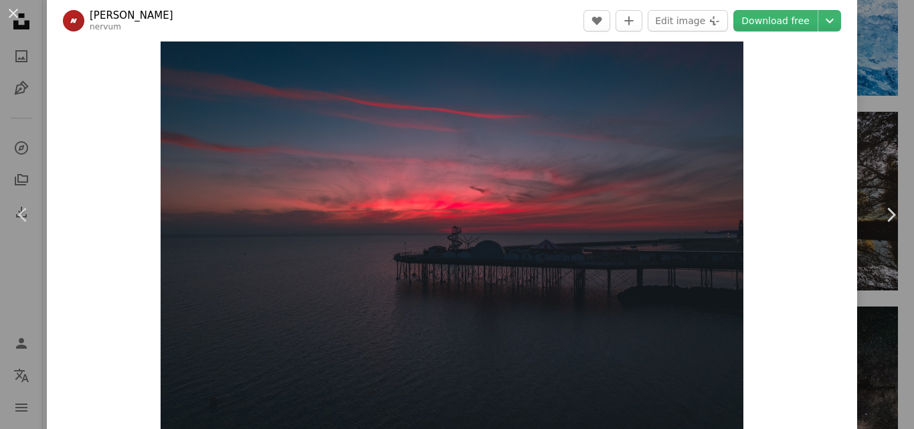
click at [688, 48] on div "An X shape Chevron left Chevron right Jack B nervum A heart A plus sign Edit im…" at bounding box center [457, 214] width 914 height 429
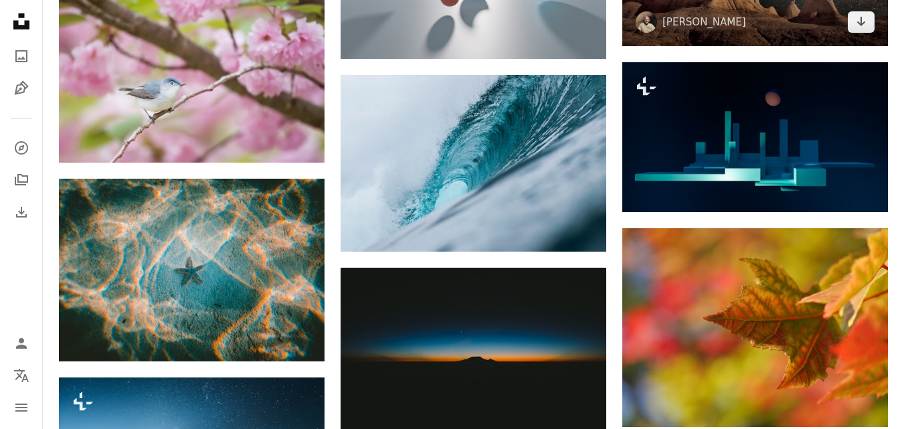
scroll to position [7566, 0]
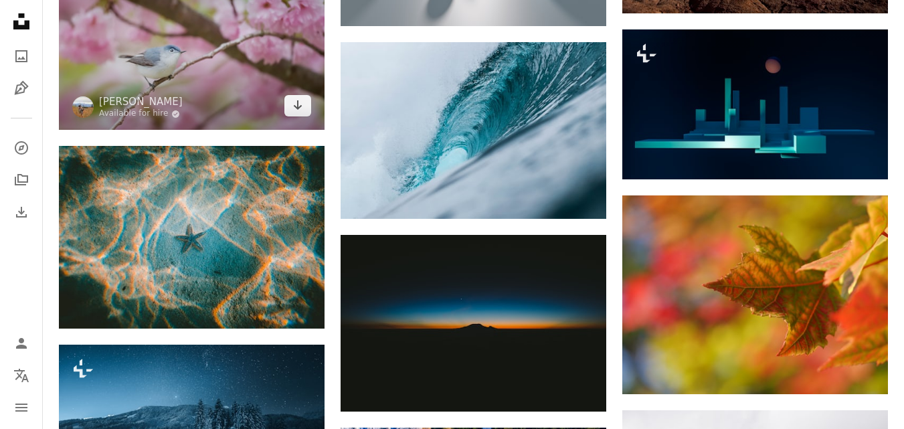
click at [137, 64] on img at bounding box center [192, 41] width 266 height 177
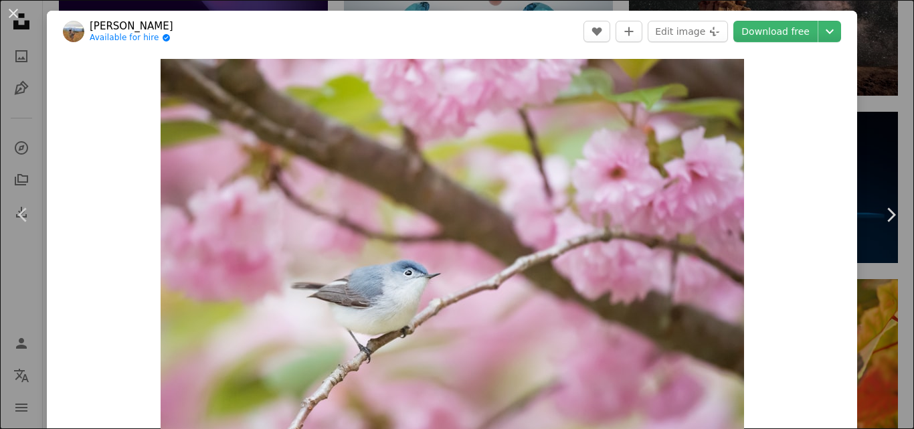
click at [688, 177] on div "An X shape Chevron left Chevron right [PERSON_NAME] Available for hire A checkm…" at bounding box center [457, 214] width 914 height 429
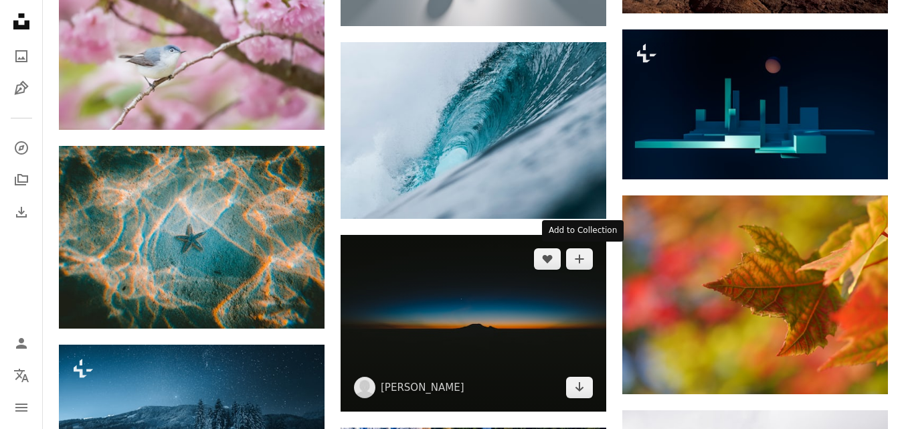
scroll to position [7700, 0]
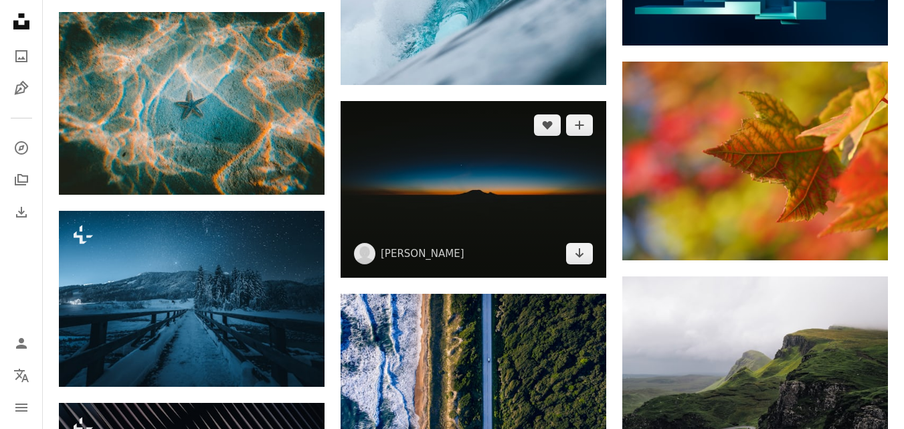
click at [524, 204] on img at bounding box center [473, 189] width 266 height 177
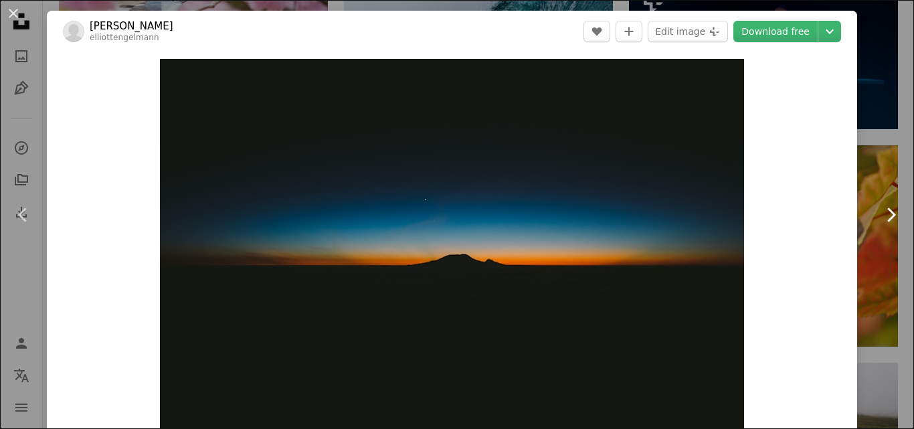
click at [688, 170] on link "Chevron right" at bounding box center [890, 215] width 47 height 128
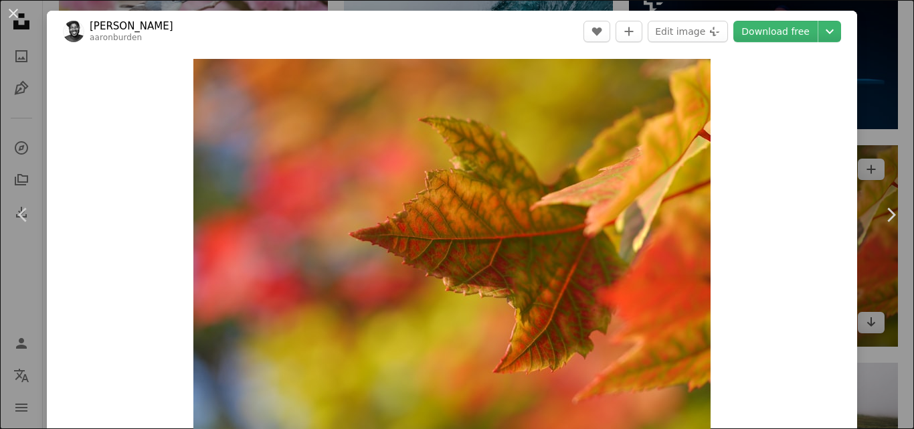
click at [688, 92] on div "An X shape Chevron left Chevron right [PERSON_NAME] aaronburden A heart A plus …" at bounding box center [457, 214] width 914 height 429
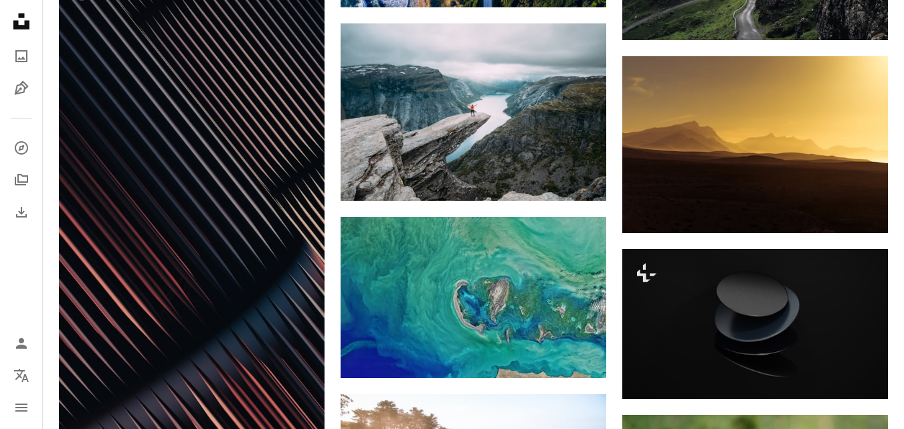
scroll to position [8168, 0]
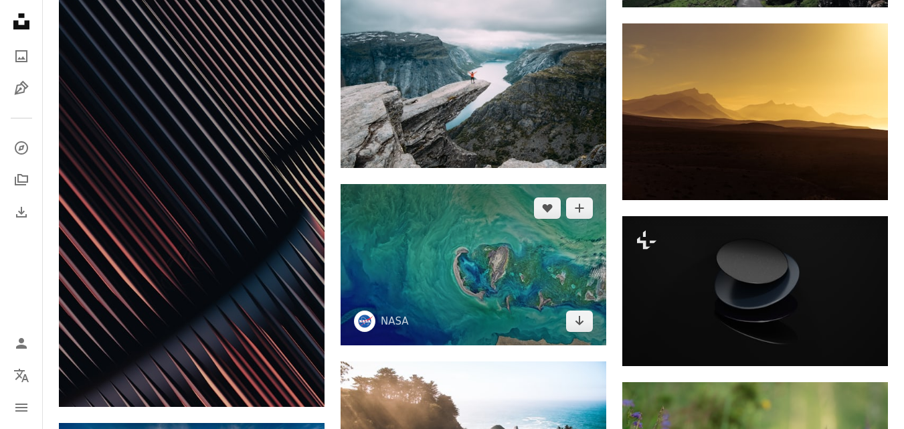
click at [550, 233] on img at bounding box center [473, 264] width 266 height 161
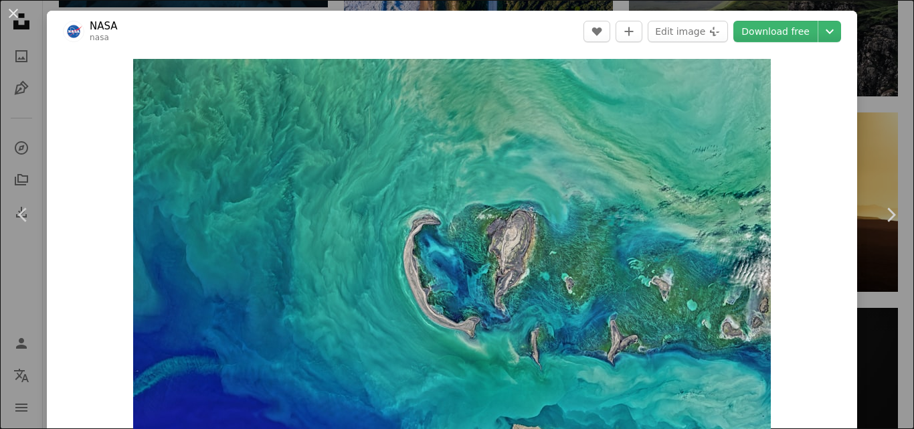
click at [688, 99] on div "An X shape Chevron left Chevron right NASA nasa A heart A plus sign Edit image …" at bounding box center [457, 214] width 914 height 429
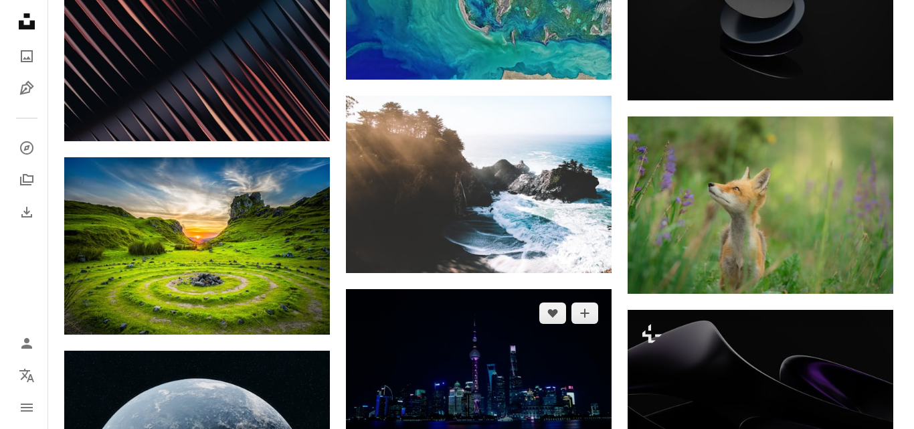
scroll to position [8502, 0]
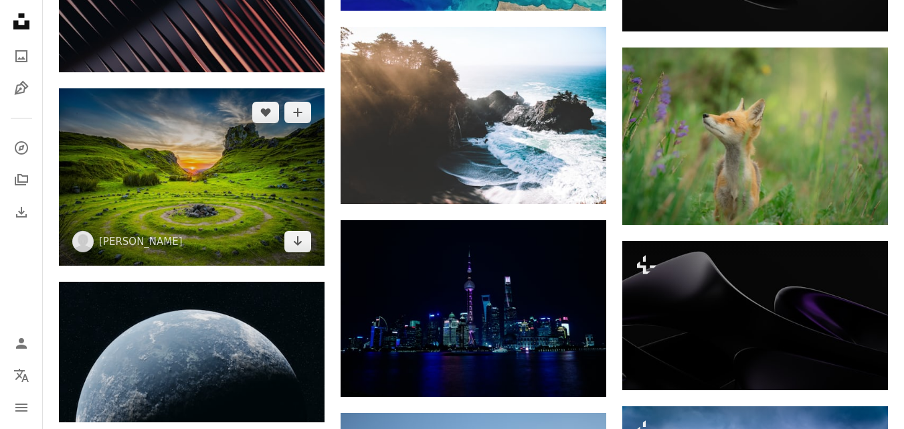
click at [219, 151] on img at bounding box center [192, 176] width 266 height 177
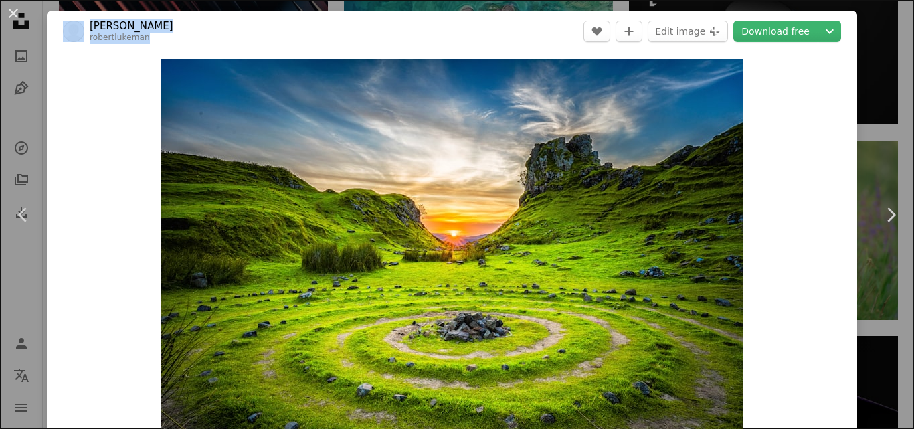
drag, startPoint x: 538, startPoint y: 28, endPoint x: 546, endPoint y: -9, distance: 37.5
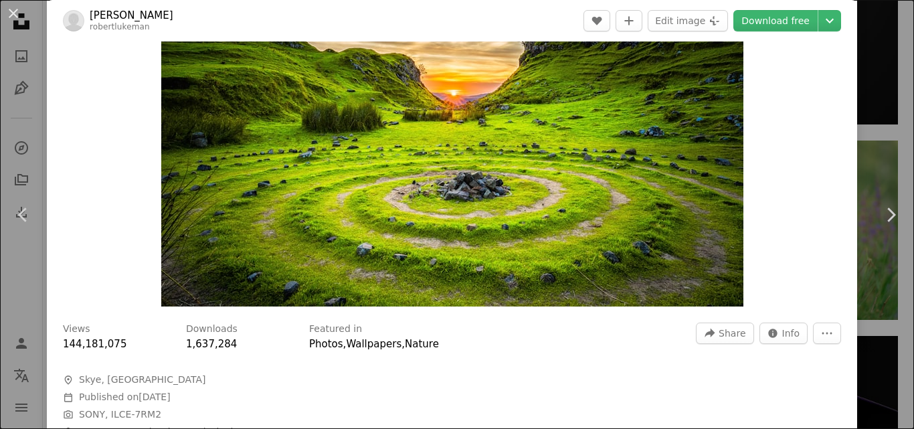
click at [688, 54] on div "An X shape Chevron left Chevron right [PERSON_NAME] robertlukeman A heart A plu…" at bounding box center [457, 214] width 914 height 429
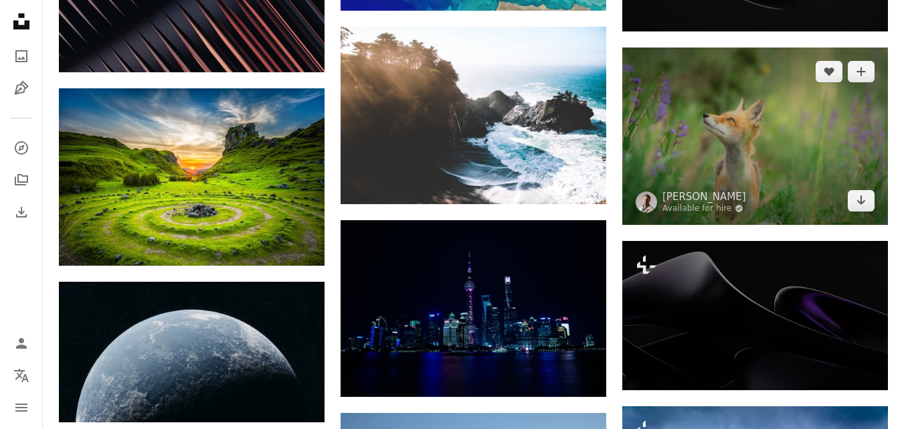
click at [688, 144] on img at bounding box center [755, 135] width 266 height 177
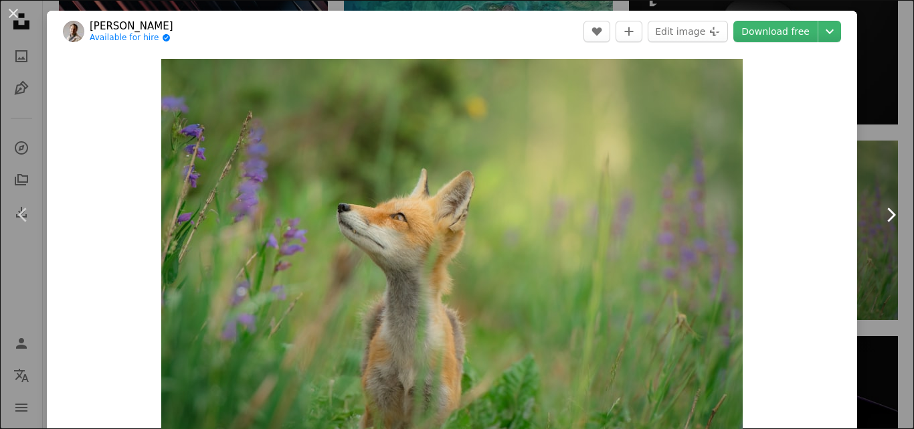
click at [688, 215] on icon "Chevron right" at bounding box center [890, 214] width 21 height 21
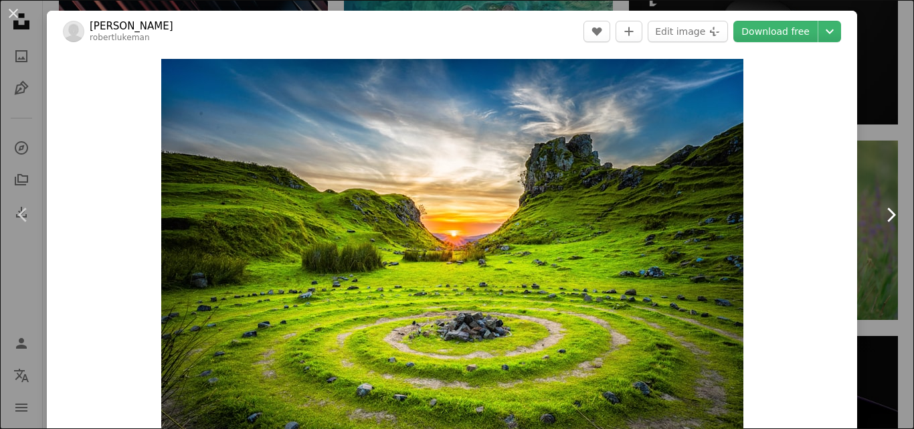
click at [688, 215] on icon "Chevron right" at bounding box center [890, 214] width 21 height 21
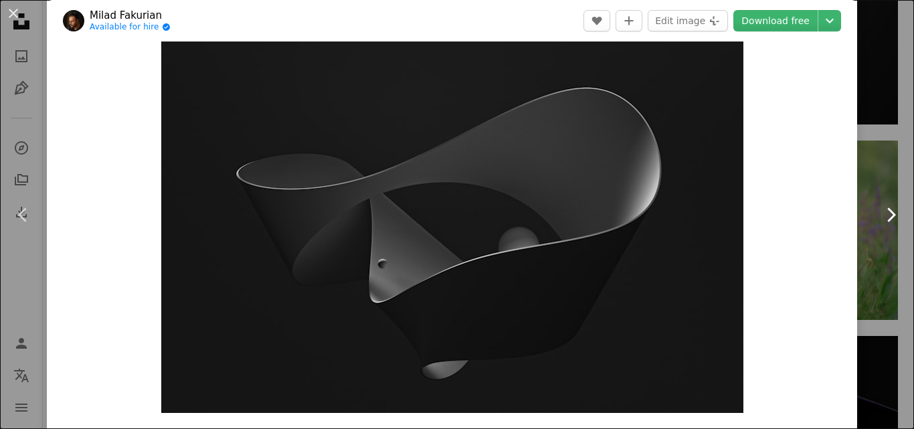
scroll to position [22, 0]
